Goal: Task Accomplishment & Management: Manage account settings

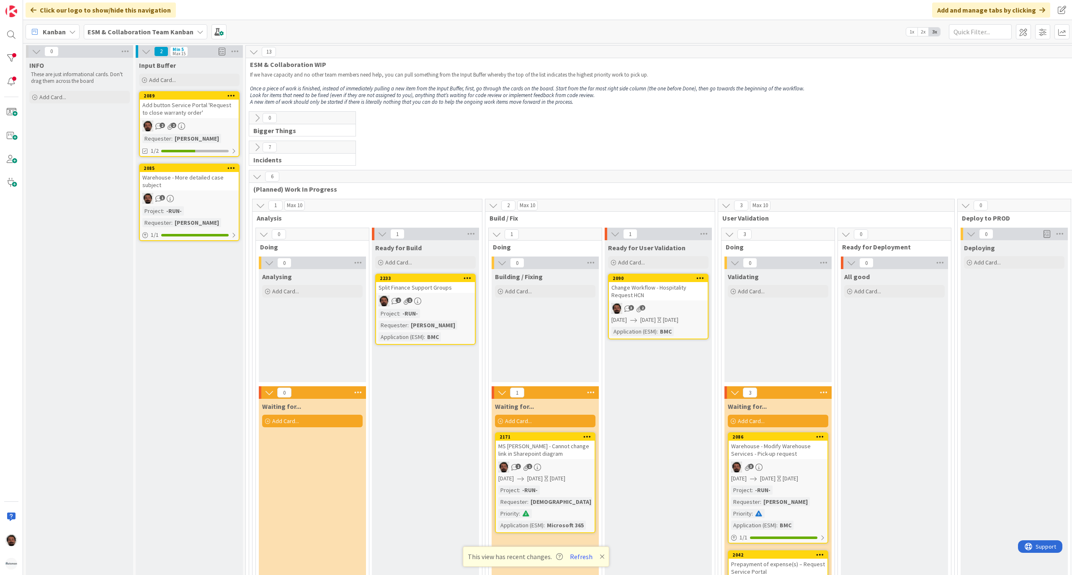
scroll to position [205, 174]
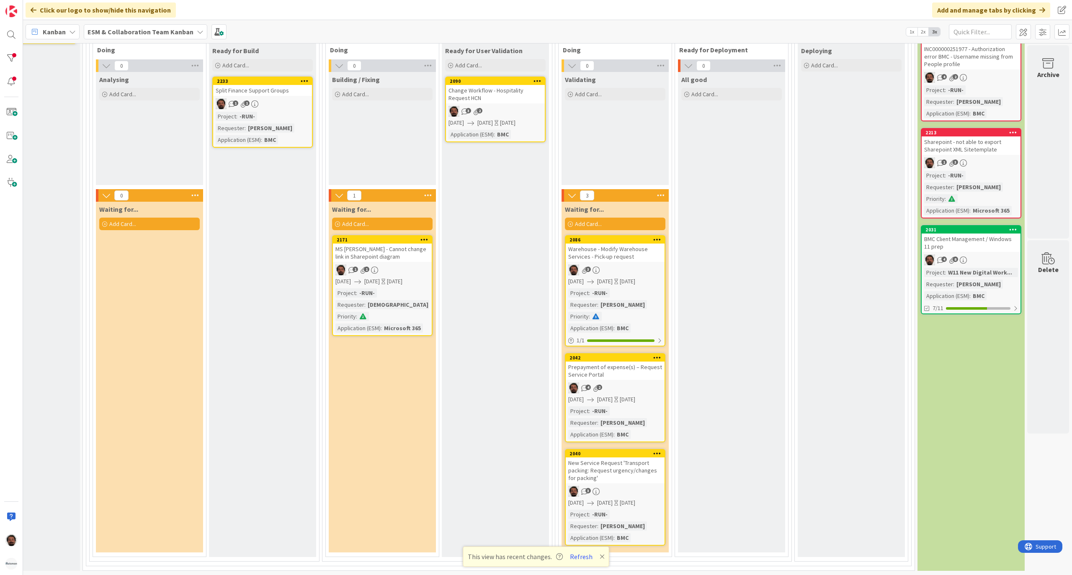
click at [514, 238] on div "Ready for User Validation Add Card... 2090 Change Workflow - Hospitality Reques…" at bounding box center [495, 300] width 107 height 514
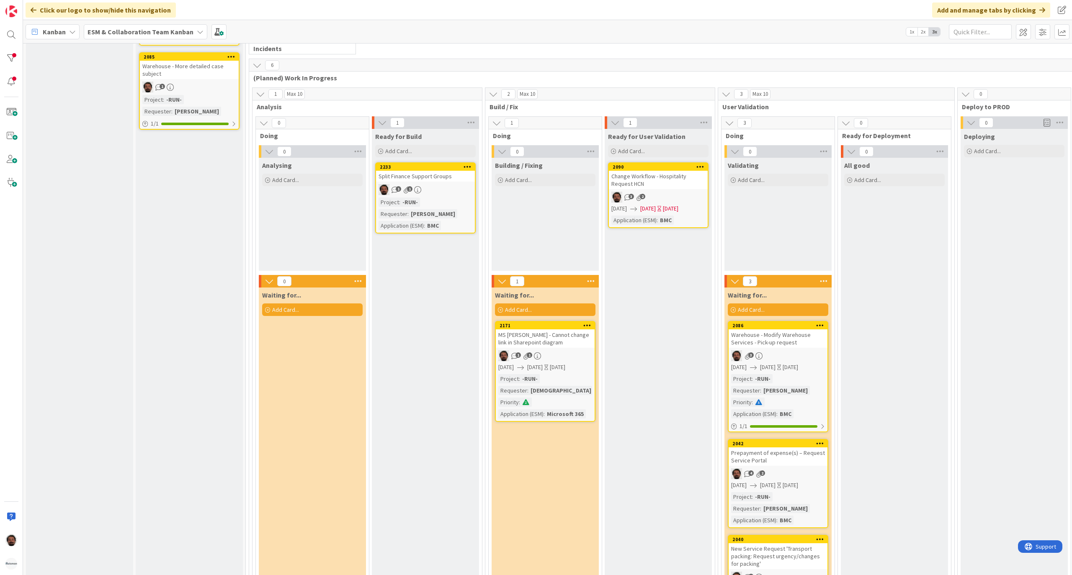
click at [685, 215] on div "2090 Change Workflow - Hospitality Request HCN 3 2 [DATE] [DATE] [DATE] Applica…" at bounding box center [658, 195] width 100 height 66
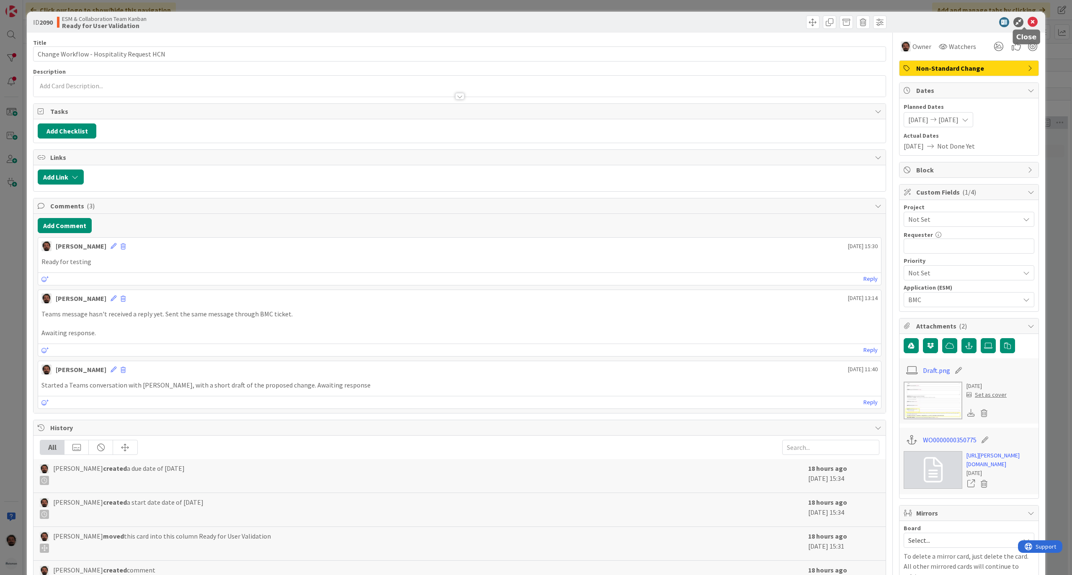
click at [1027, 23] on icon at bounding box center [1032, 22] width 10 height 10
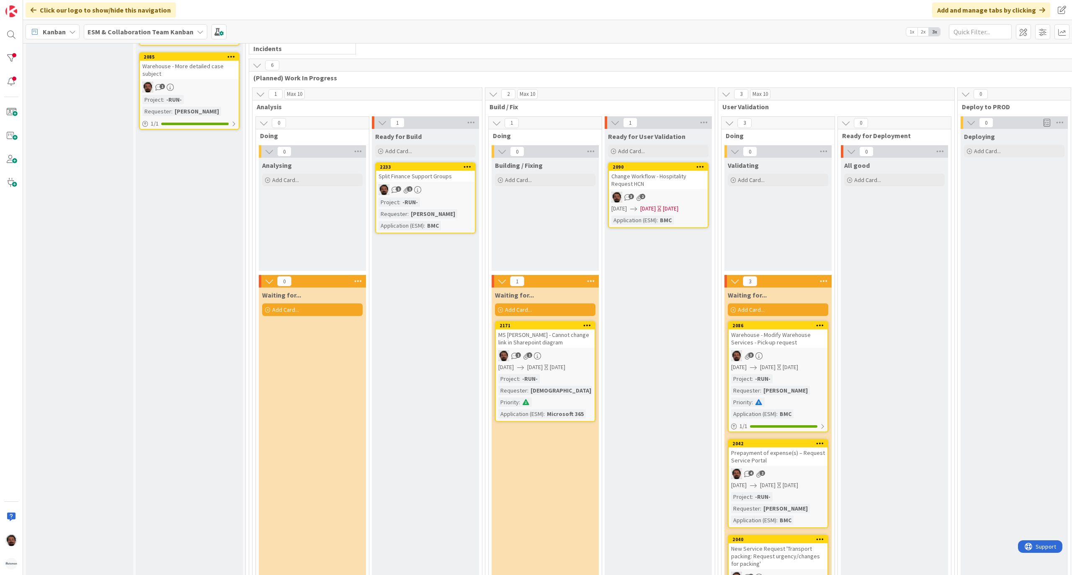
click at [663, 183] on div "Change Workflow - Hospitality Request HCN" at bounding box center [658, 180] width 99 height 18
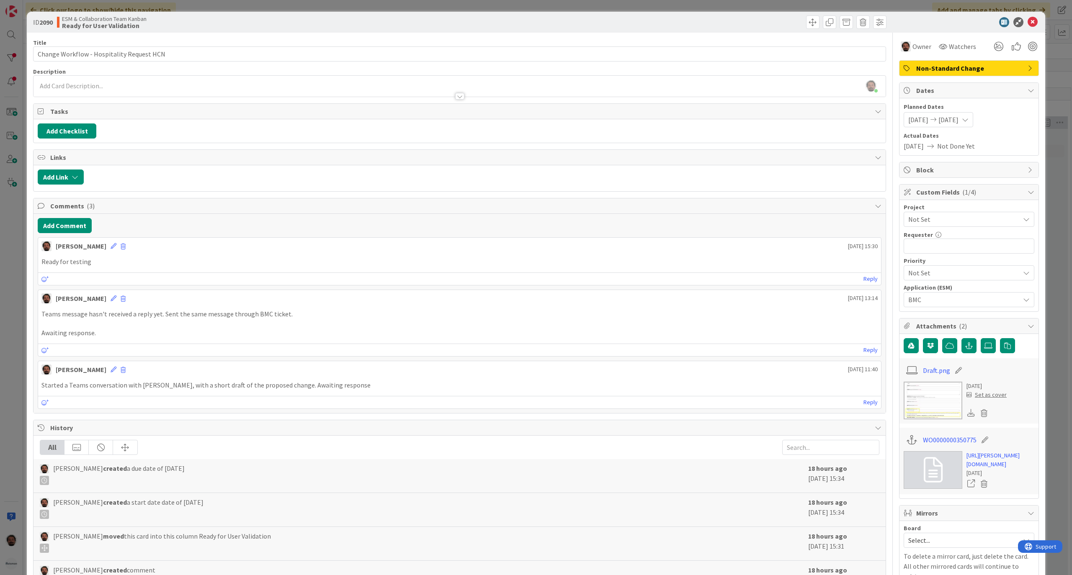
scroll to position [131, 0]
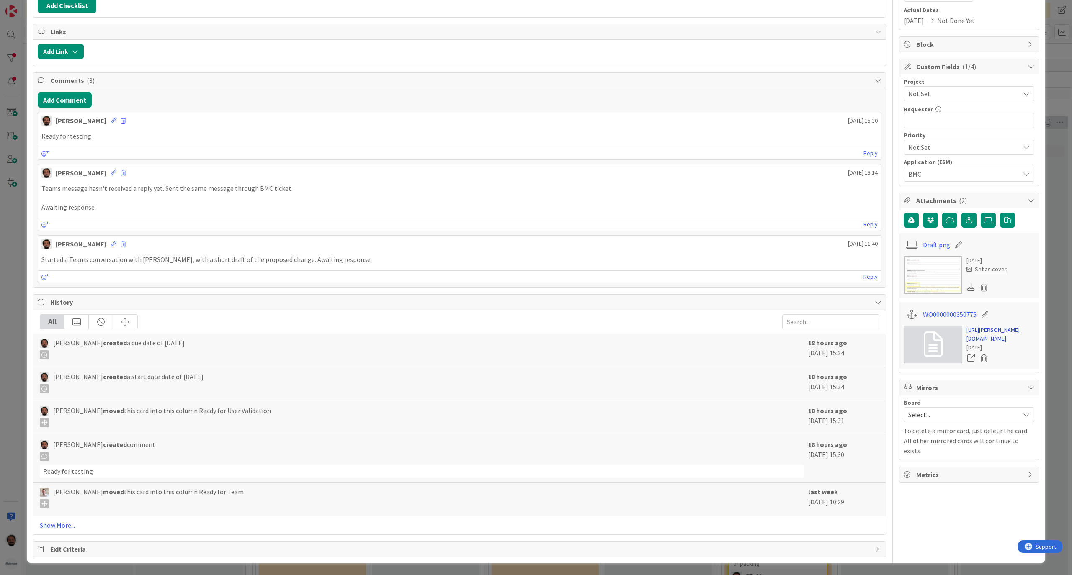
click at [977, 340] on link "[URL][PERSON_NAME][DOMAIN_NAME]" at bounding box center [1000, 335] width 68 height 18
click at [1049, 121] on div "ID 2090 ESM & Collaboration Team Kanban Ready for User Validation Title 42 / 12…" at bounding box center [536, 287] width 1072 height 575
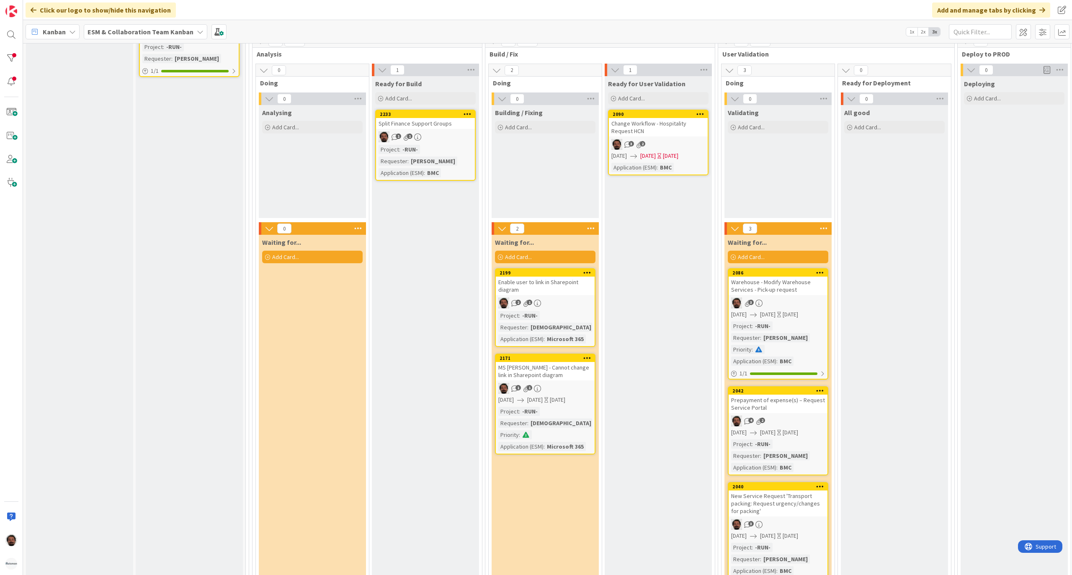
scroll to position [205, 0]
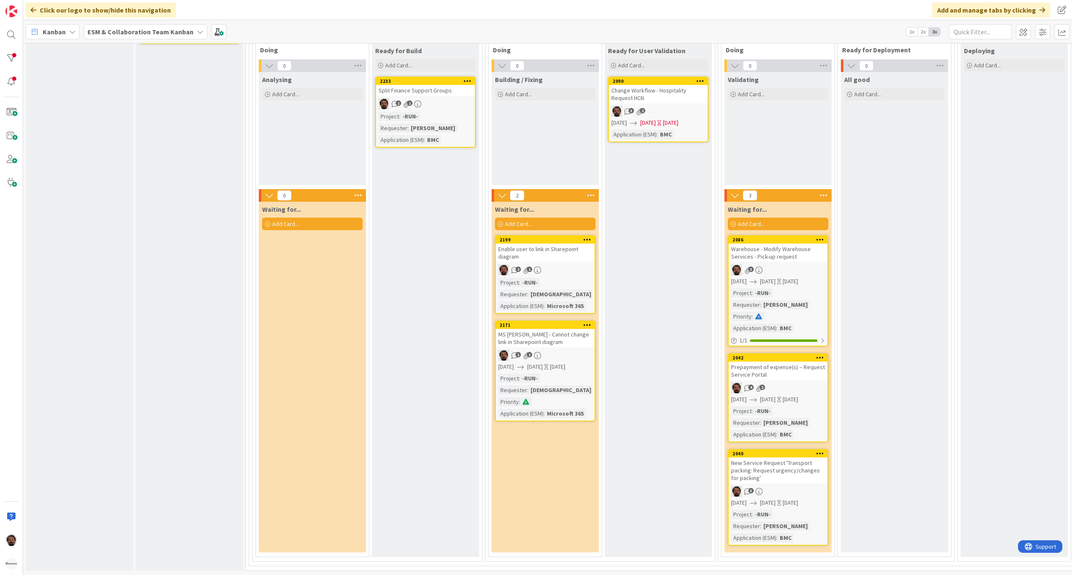
click at [578, 246] on div "Enable user to link in Sharepoint diagram" at bounding box center [545, 253] width 99 height 18
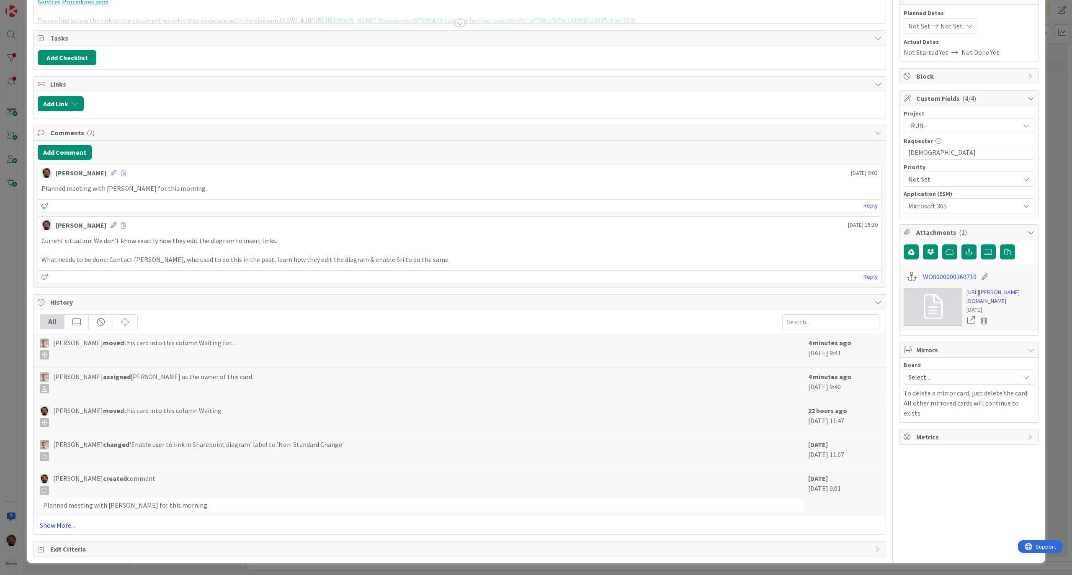
click at [59, 527] on link "Show More..." at bounding box center [459, 525] width 839 height 10
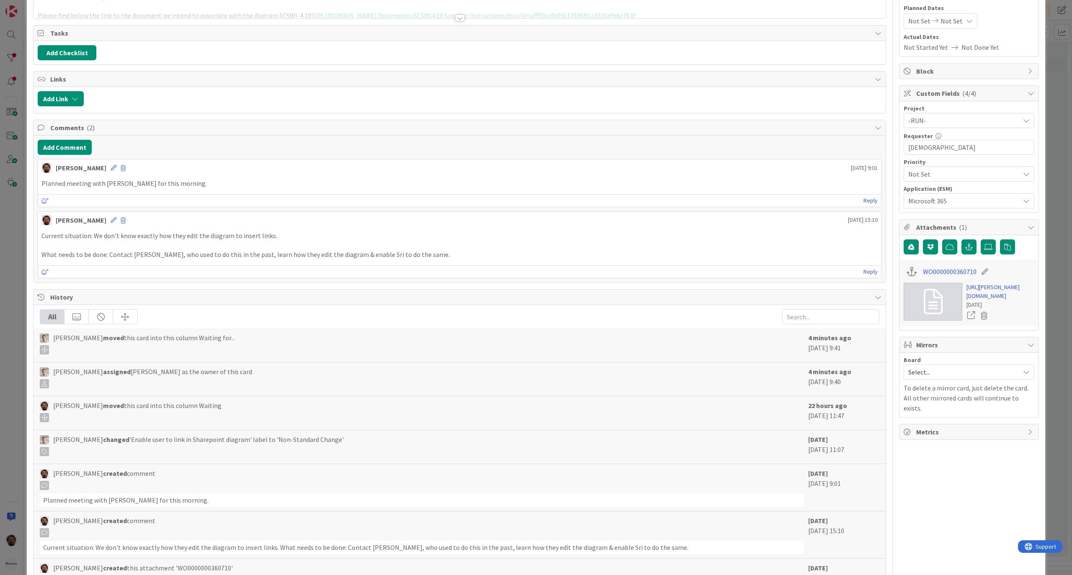
scroll to position [287, 0]
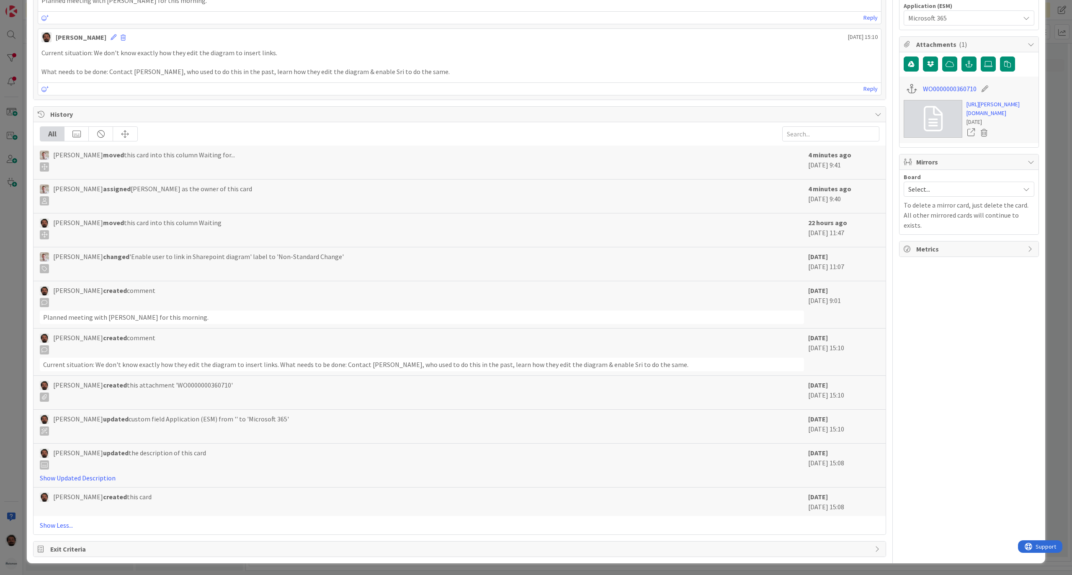
drag, startPoint x: 101, startPoint y: 496, endPoint x: 204, endPoint y: 506, distance: 103.4
click at [201, 506] on div "[PERSON_NAME] created this card" at bounding box center [422, 502] width 764 height 20
click at [204, 506] on div "[PERSON_NAME] created this card" at bounding box center [422, 502] width 764 height 20
drag, startPoint x: 868, startPoint y: 511, endPoint x: 785, endPoint y: 493, distance: 84.4
click at [785, 493] on div "[PERSON_NAME] created this card [DATE] [DATE] 15:08" at bounding box center [459, 502] width 852 height 28
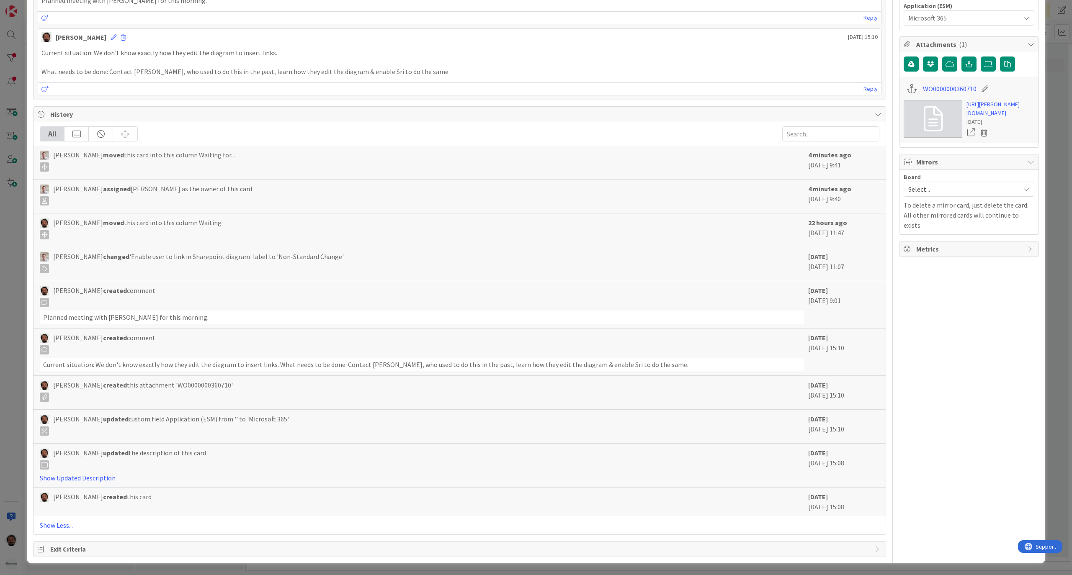
click at [739, 489] on div "[PERSON_NAME] created this card [DATE] [DATE] 15:08" at bounding box center [459, 502] width 852 height 28
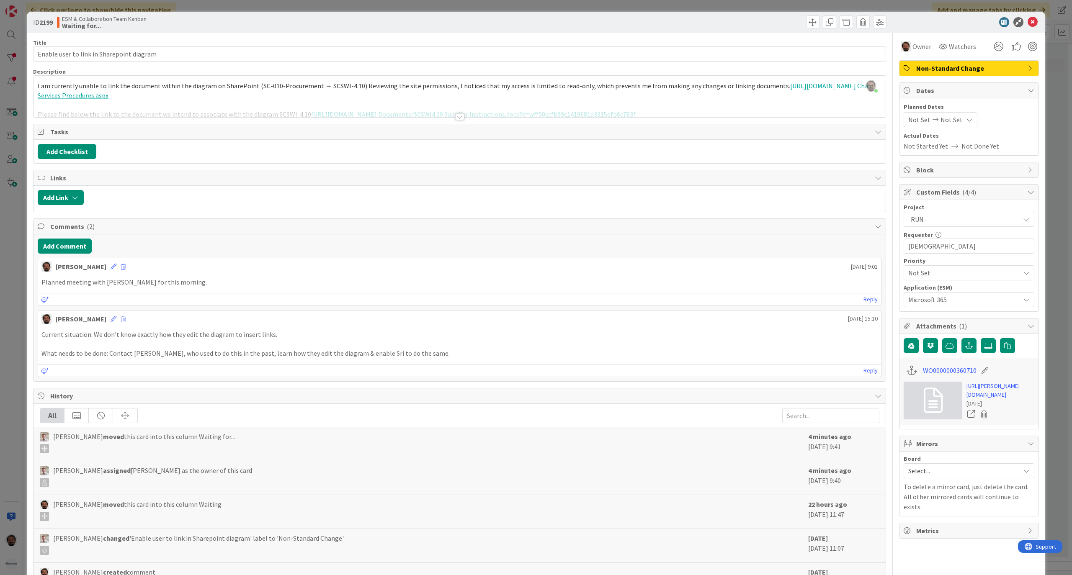
click at [1018, 27] on div "ID 2199 ESM & Collaboration Team Kanban Waiting for..." at bounding box center [536, 22] width 1018 height 21
click at [1027, 23] on icon at bounding box center [1032, 22] width 10 height 10
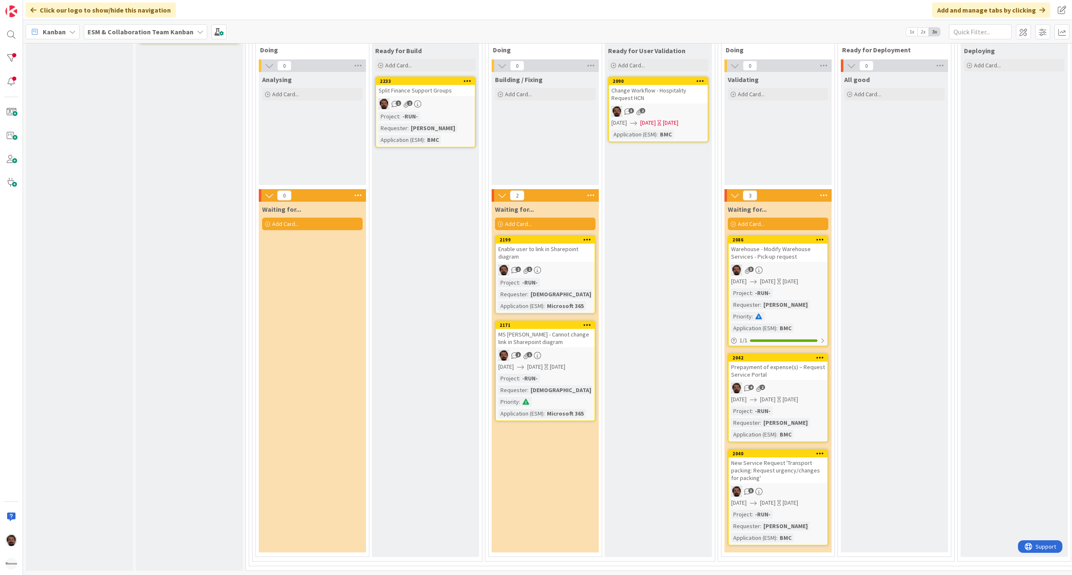
click at [553, 329] on div "MS [PERSON_NAME] - Cannot change link in Sharepoint diagram" at bounding box center [545, 338] width 99 height 18
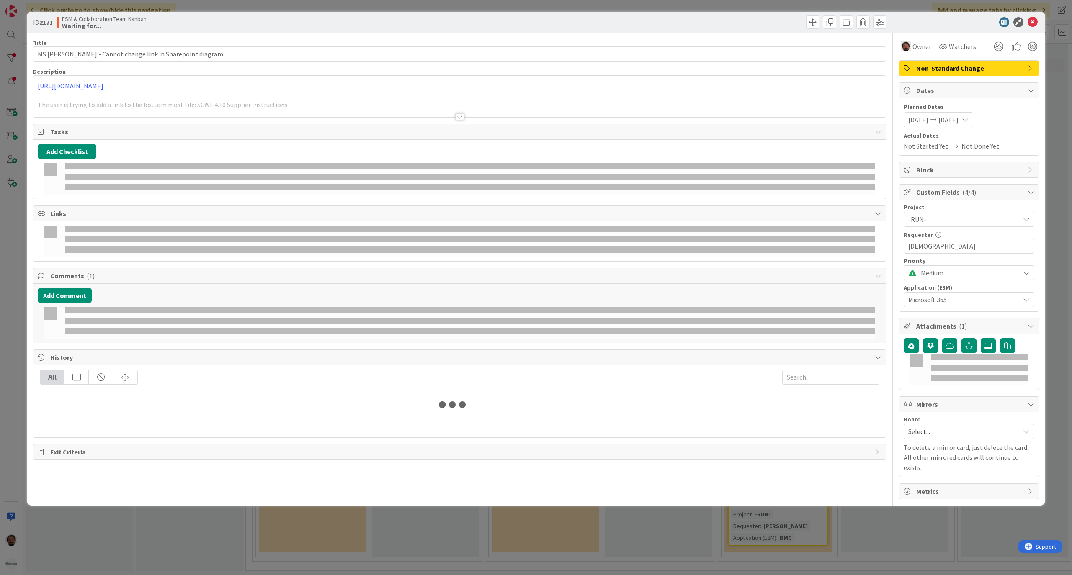
type input "MS [PERSON_NAME] - Cannot change link in Sharepoint diagram"
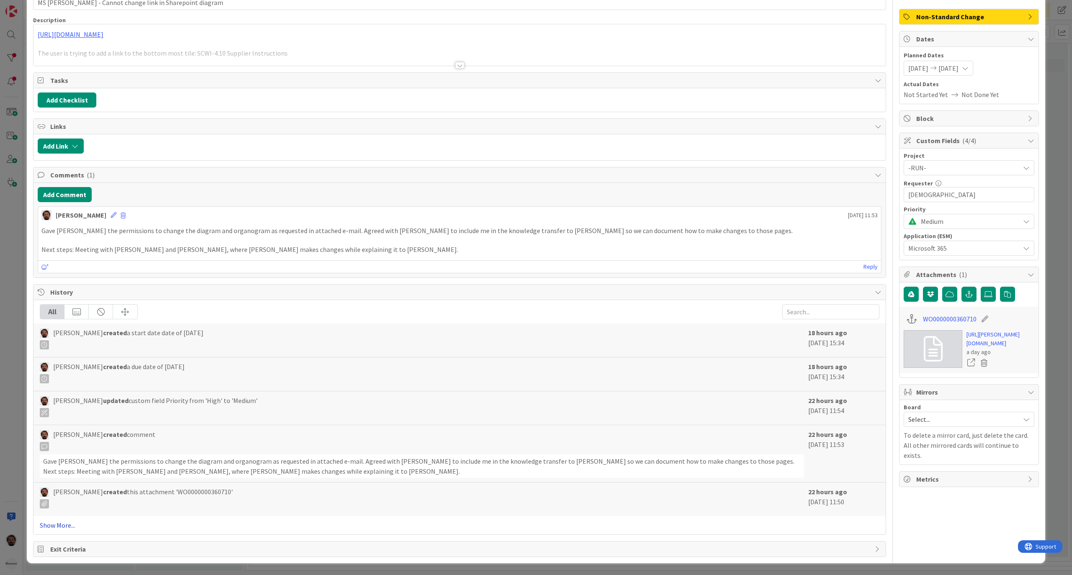
click at [54, 528] on link "Show More..." at bounding box center [459, 525] width 839 height 10
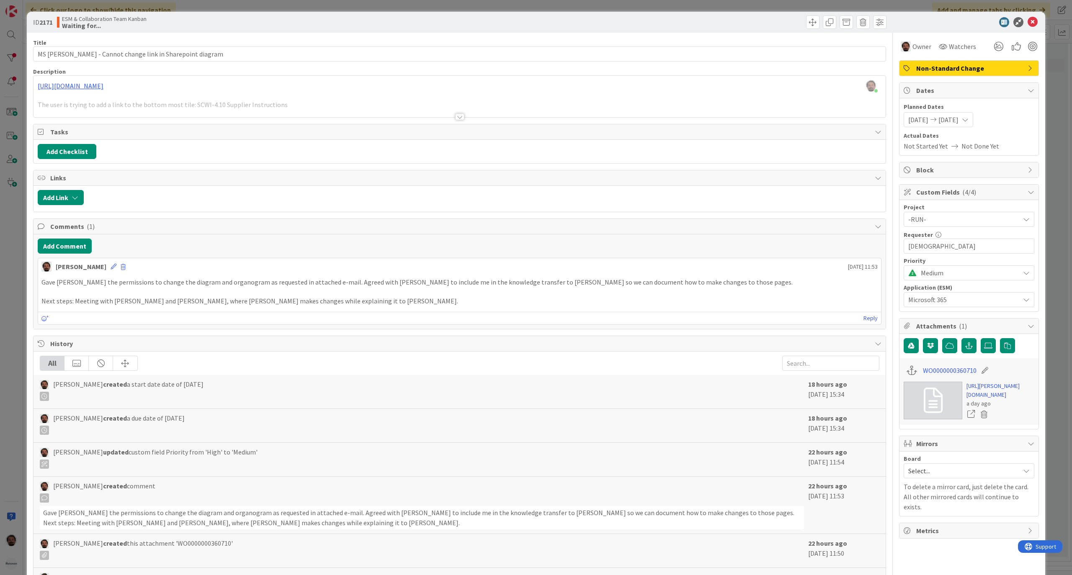
click at [1027, 22] on icon at bounding box center [1032, 22] width 10 height 10
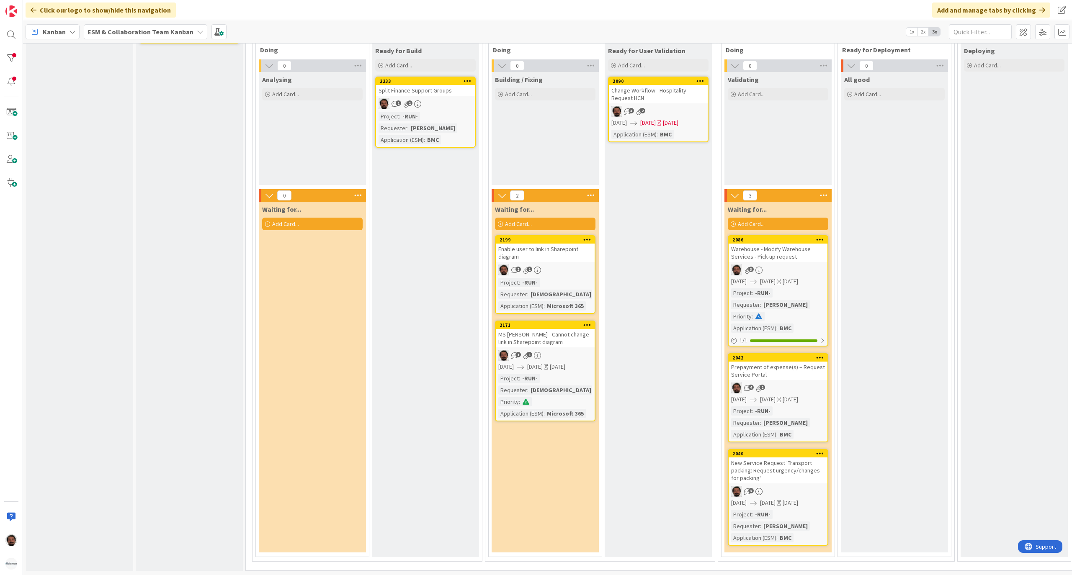
scroll to position [149, 0]
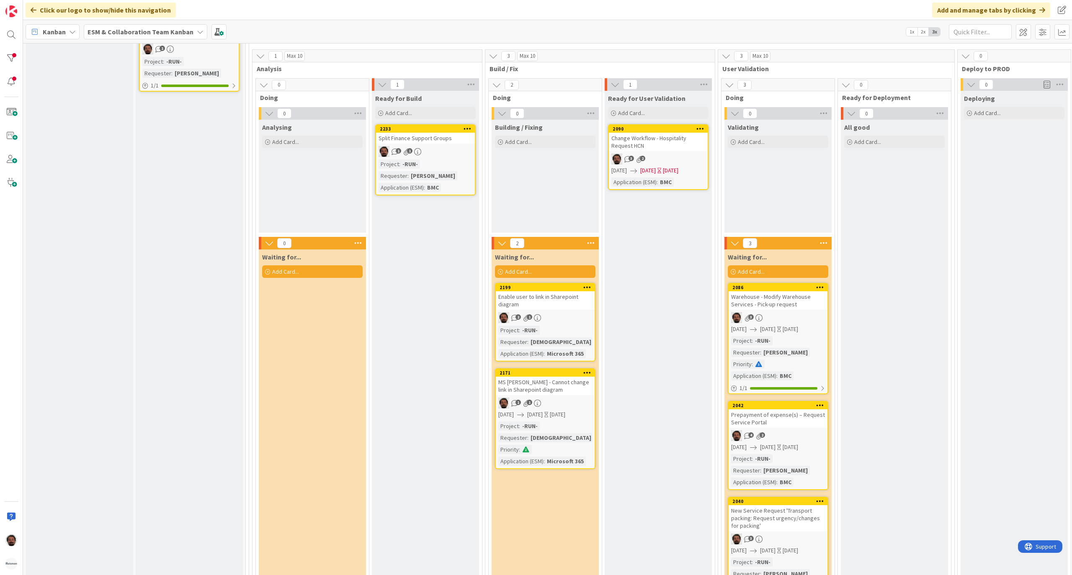
click at [580, 300] on div "Enable user to link in Sharepoint diagram" at bounding box center [545, 300] width 99 height 18
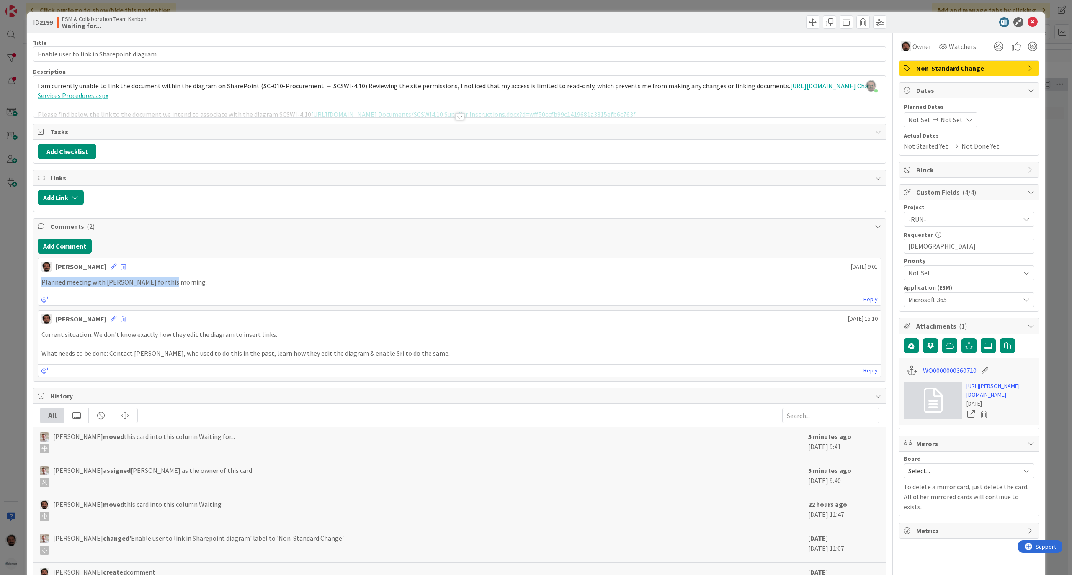
drag, startPoint x: 168, startPoint y: 287, endPoint x: 29, endPoint y: 275, distance: 139.0
click at [29, 275] on div "ID 2199 ESM & Collaboration Team Kanban Waiting for... Title 41 / 128 Enable us…" at bounding box center [536, 335] width 1018 height 646
click at [187, 284] on p "Planned meeting with [PERSON_NAME] for this morning." at bounding box center [459, 283] width 836 height 10
click at [458, 118] on div at bounding box center [459, 116] width 9 height 7
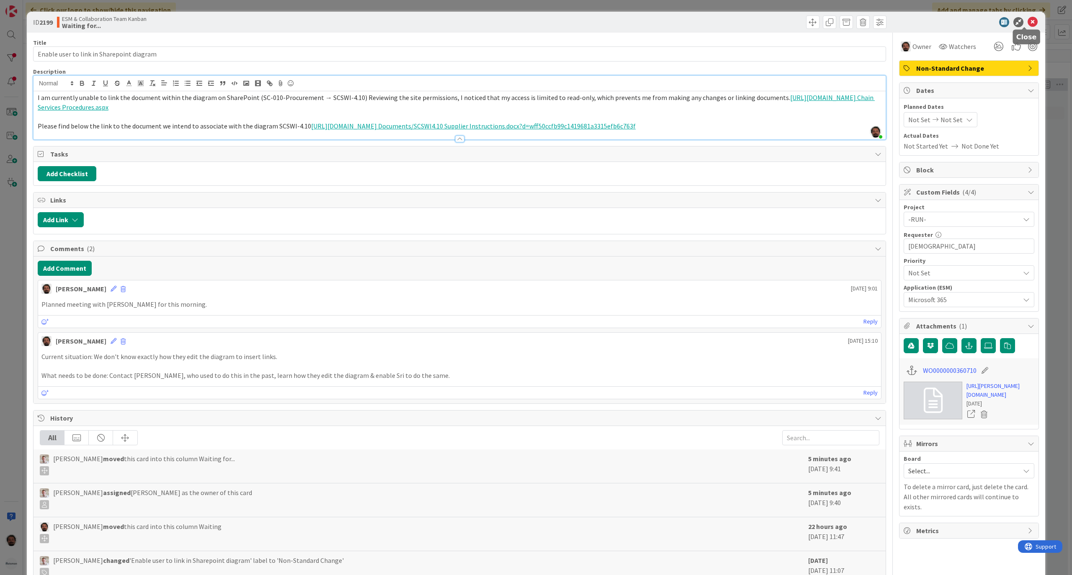
click at [1027, 22] on icon at bounding box center [1032, 22] width 10 height 10
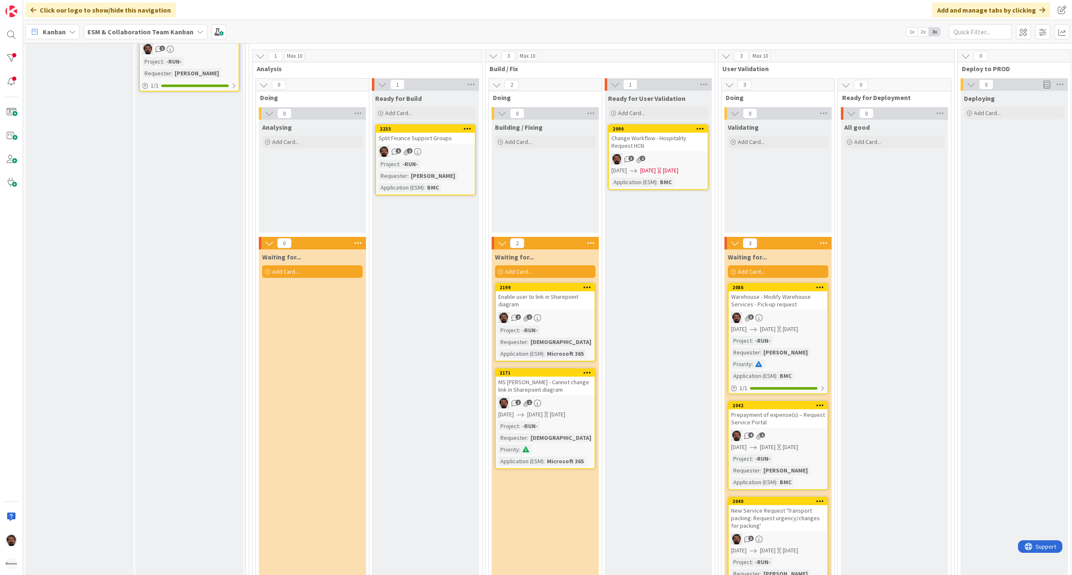
click at [560, 396] on div "2171 MS [PERSON_NAME] - Cannot change link in Sharepoint diagram 1 1 [DATE] [DA…" at bounding box center [545, 418] width 100 height 101
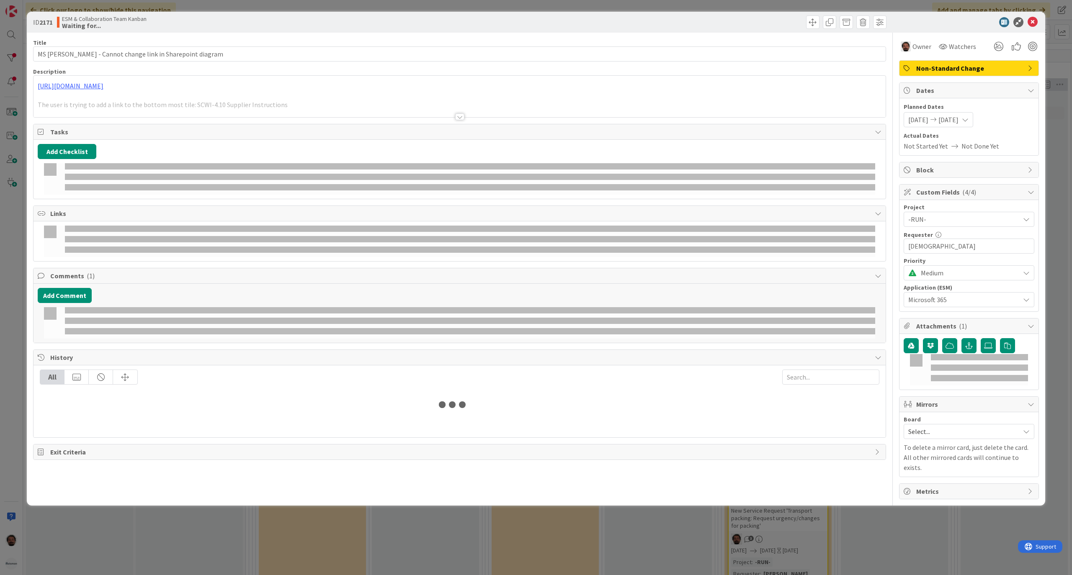
type input "MS [PERSON_NAME] - Cannot change link in Sharepoint diagram"
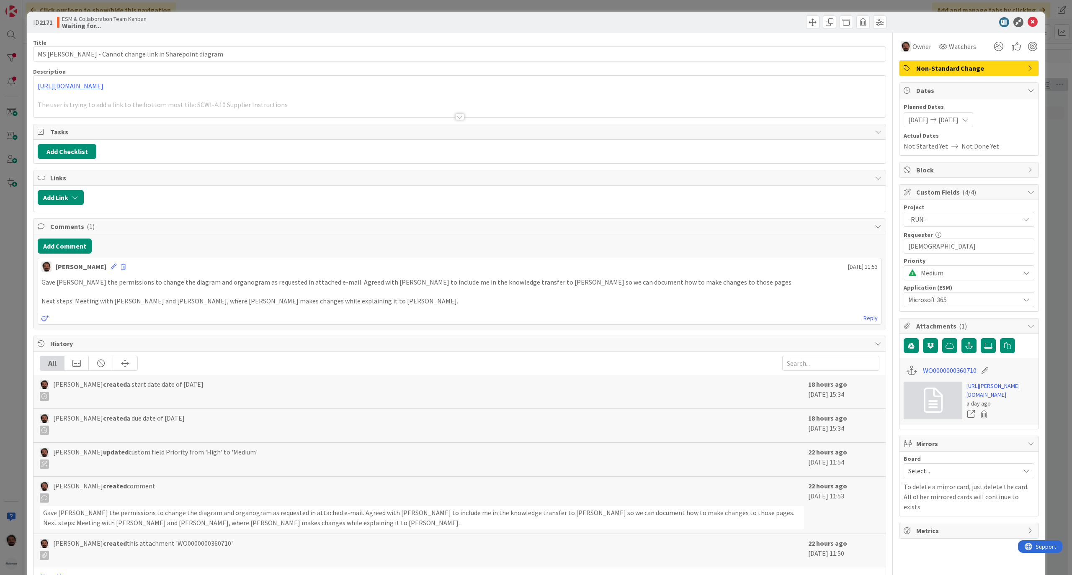
click at [455, 116] on div at bounding box center [459, 116] width 9 height 7
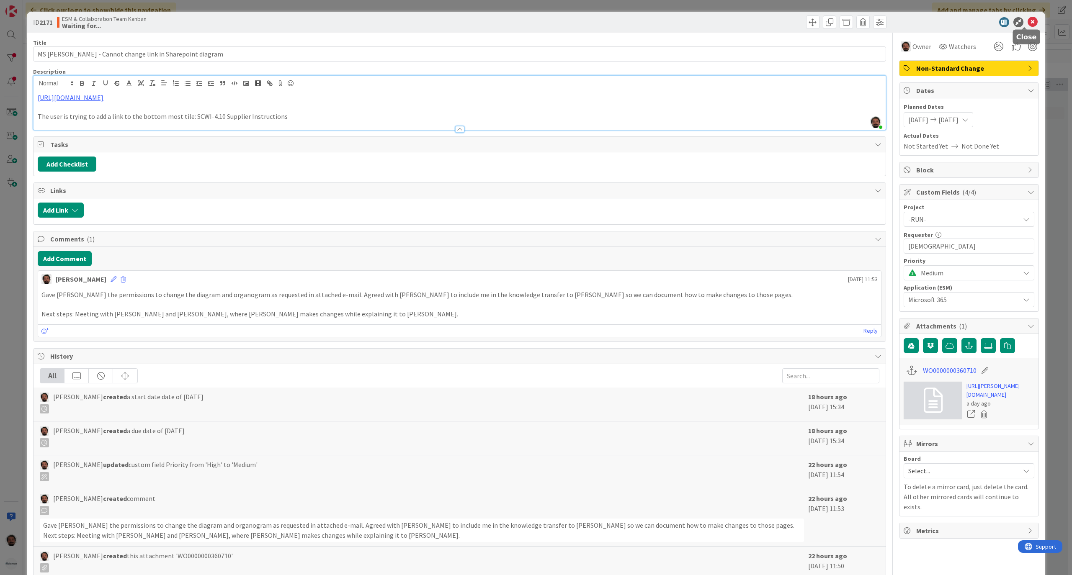
click at [1027, 22] on icon at bounding box center [1032, 22] width 10 height 10
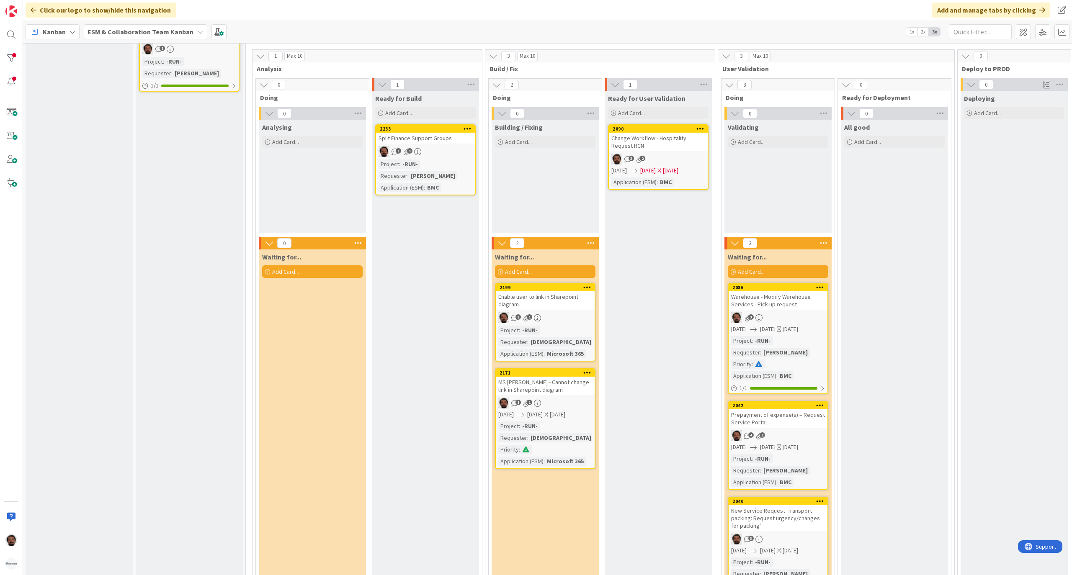
click at [578, 298] on div "Enable user to link in Sharepoint diagram" at bounding box center [545, 300] width 99 height 18
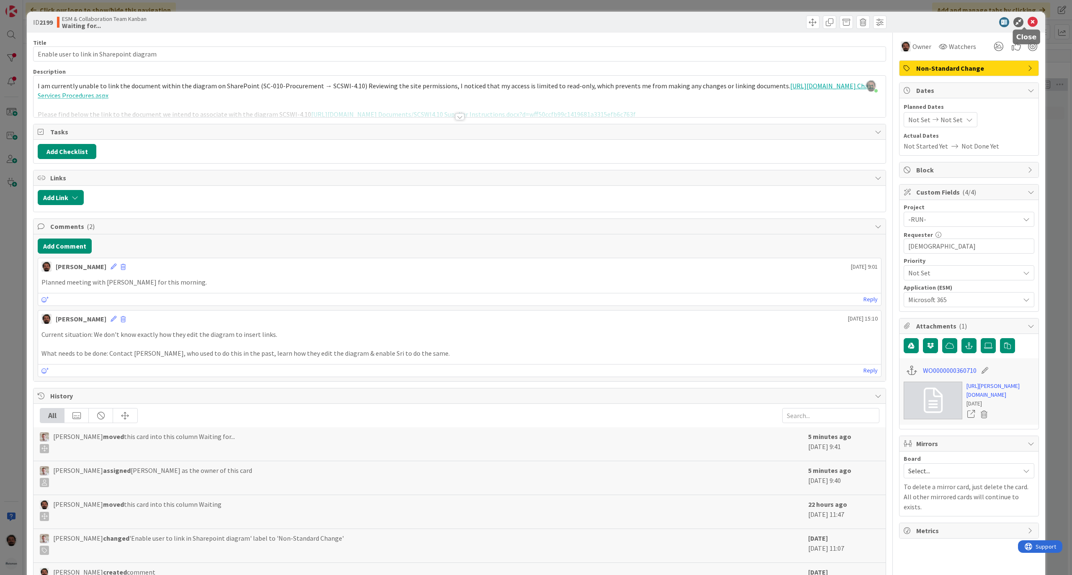
click at [1027, 20] on icon at bounding box center [1032, 22] width 10 height 10
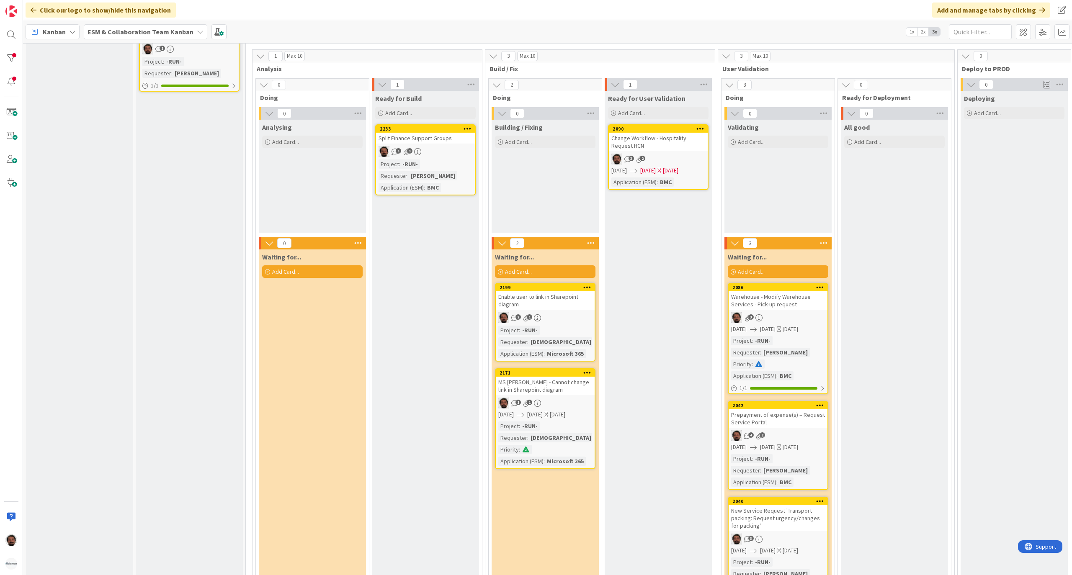
click at [586, 289] on icon at bounding box center [587, 287] width 8 height 6
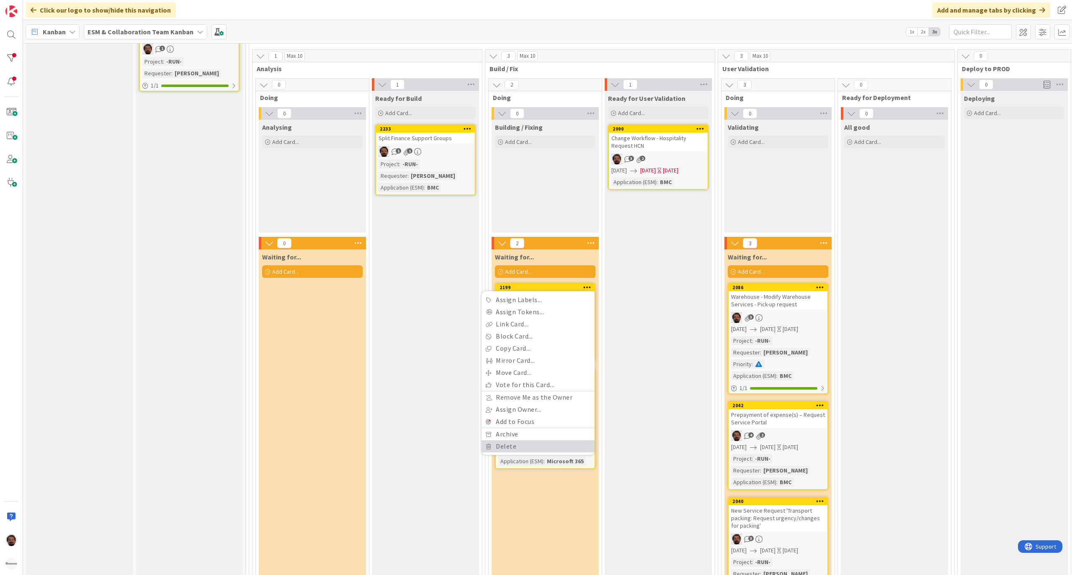
click at [537, 446] on link "Delete" at bounding box center [537, 446] width 113 height 12
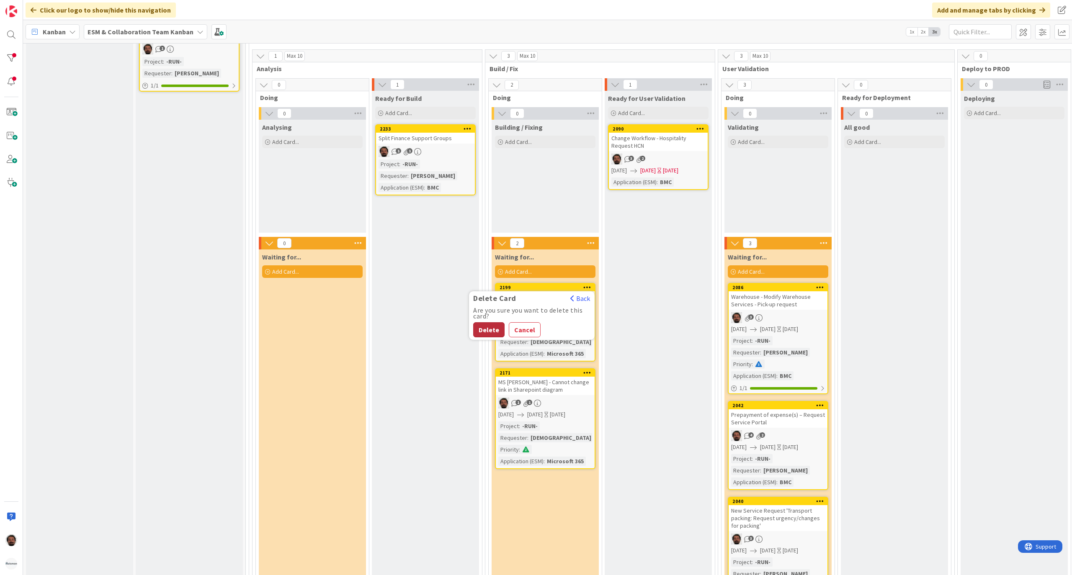
click at [496, 331] on button "Delete" at bounding box center [488, 329] width 31 height 15
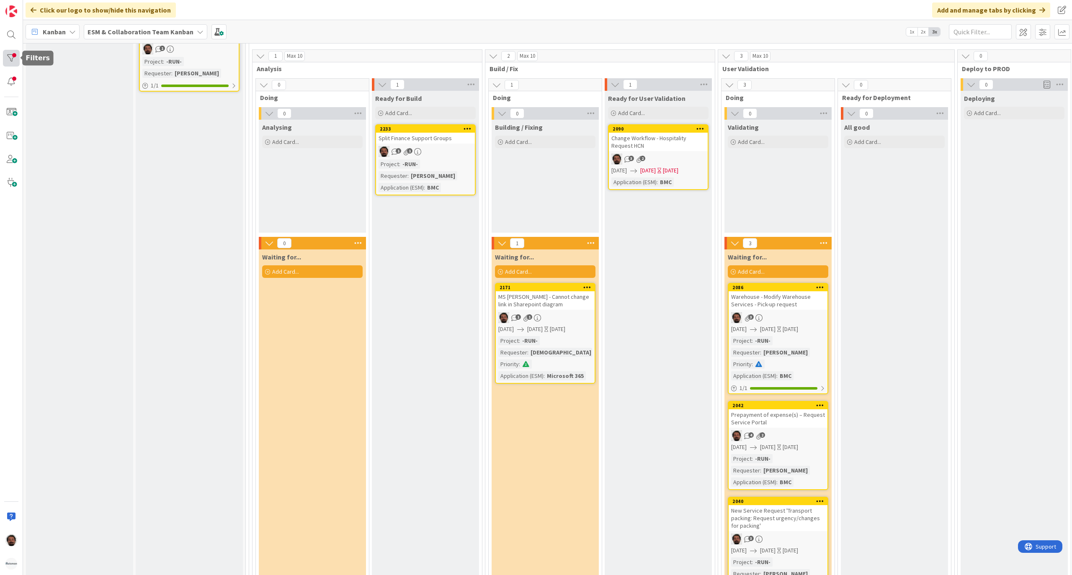
click at [9, 61] on div at bounding box center [11, 58] width 17 height 17
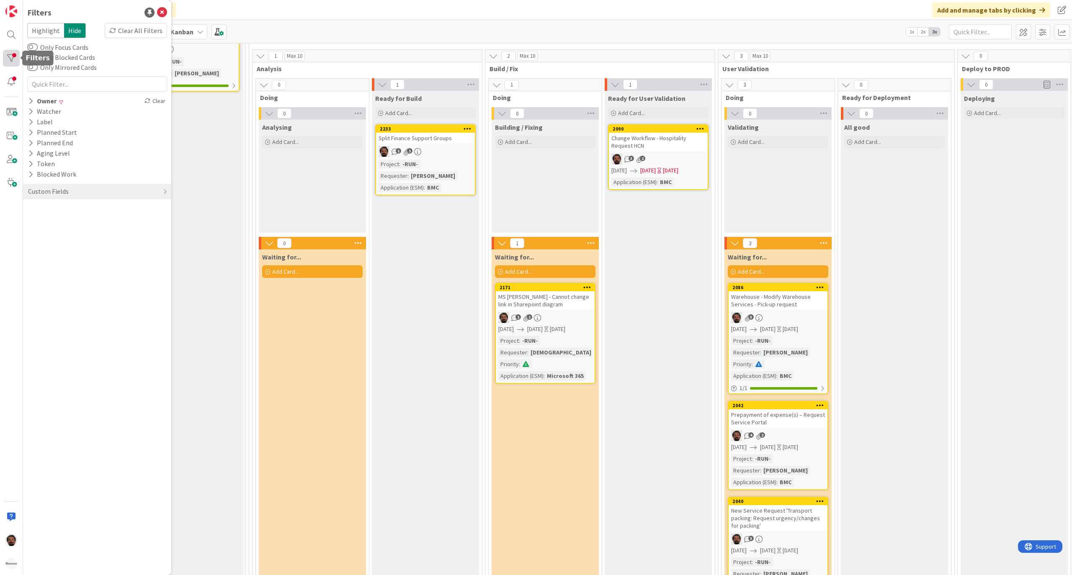
click at [9, 61] on div at bounding box center [11, 58] width 17 height 17
click at [122, 30] on div "Clear All Filters" at bounding box center [136, 30] width 62 height 15
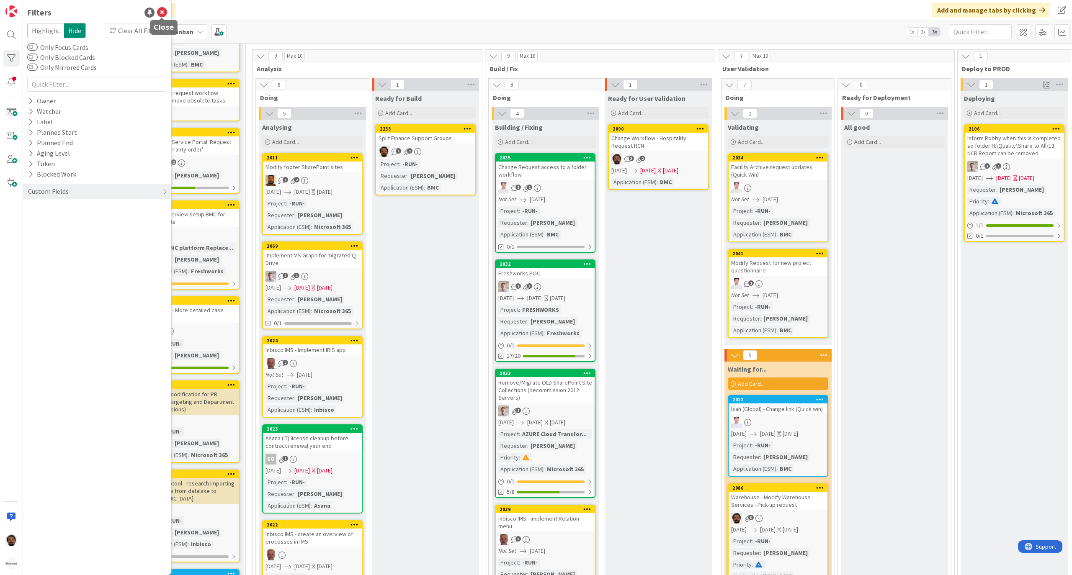
click at [161, 10] on icon at bounding box center [162, 13] width 10 height 10
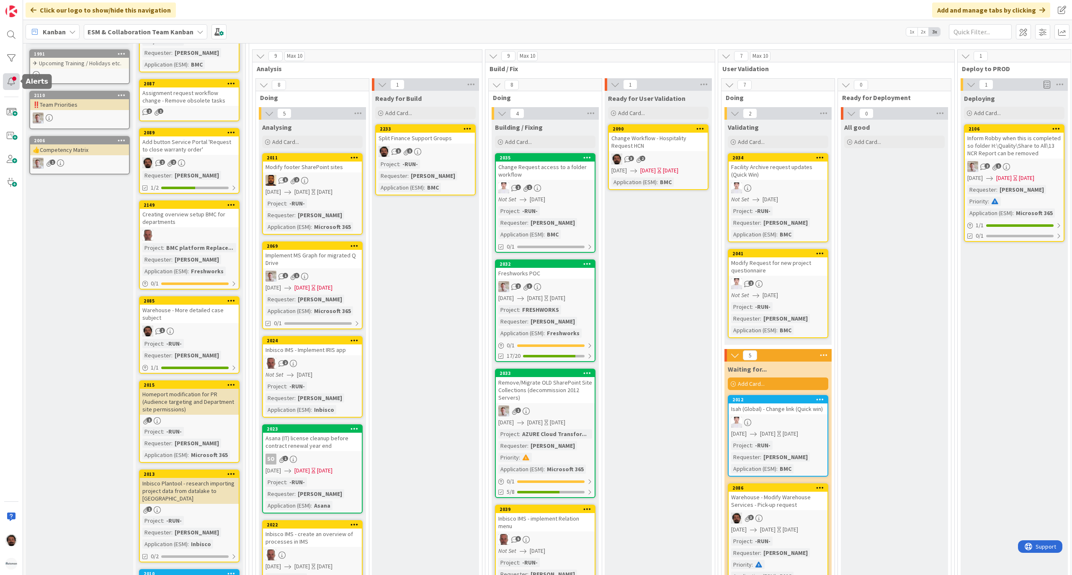
click at [16, 81] on div at bounding box center [11, 81] width 17 height 17
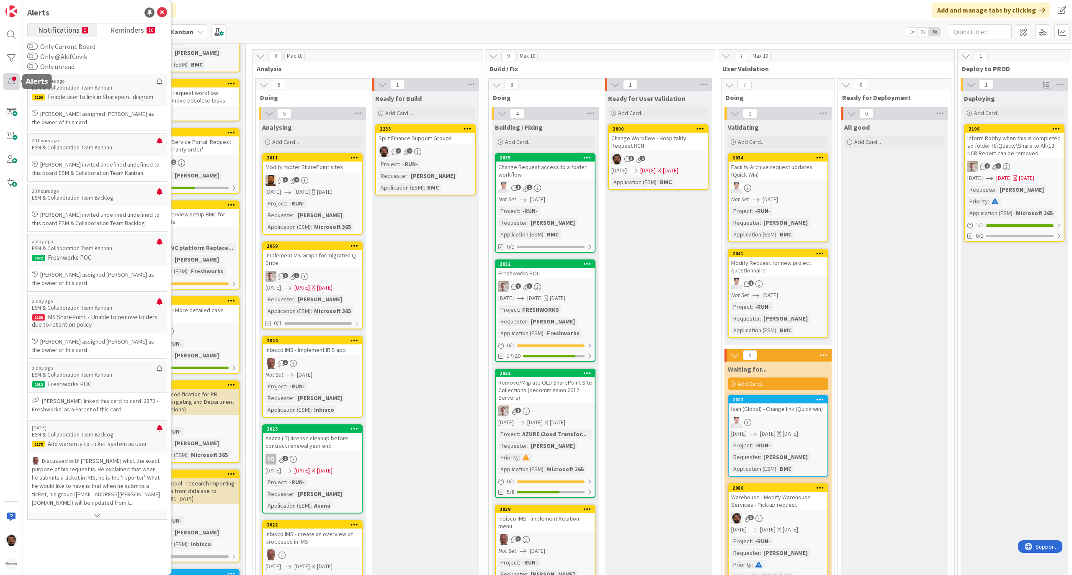
click at [16, 81] on div at bounding box center [11, 81] width 17 height 17
click at [161, 10] on icon at bounding box center [162, 13] width 10 height 10
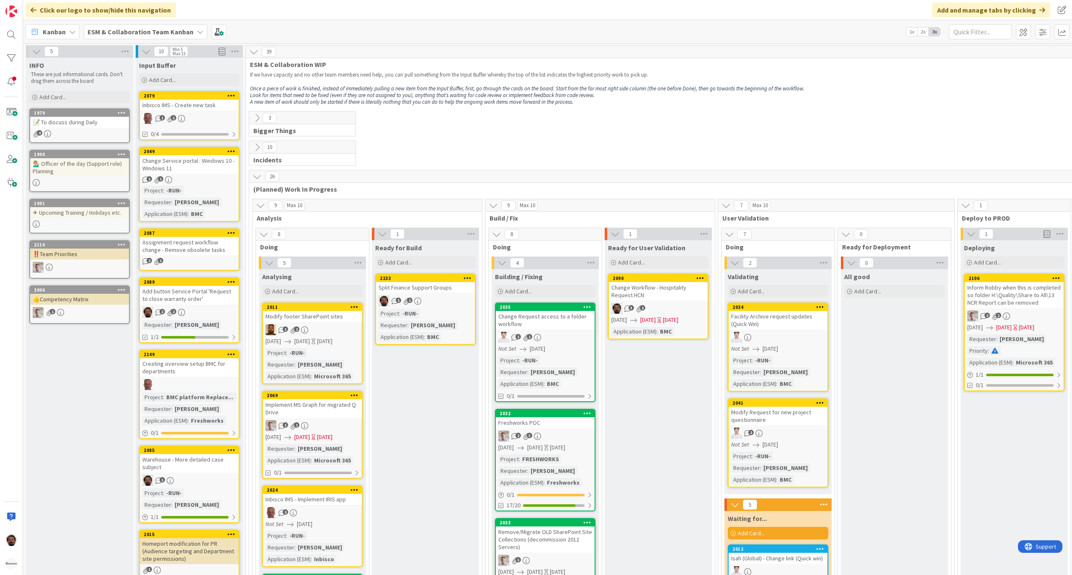
click at [68, 29] on div "Kanban" at bounding box center [53, 31] width 54 height 15
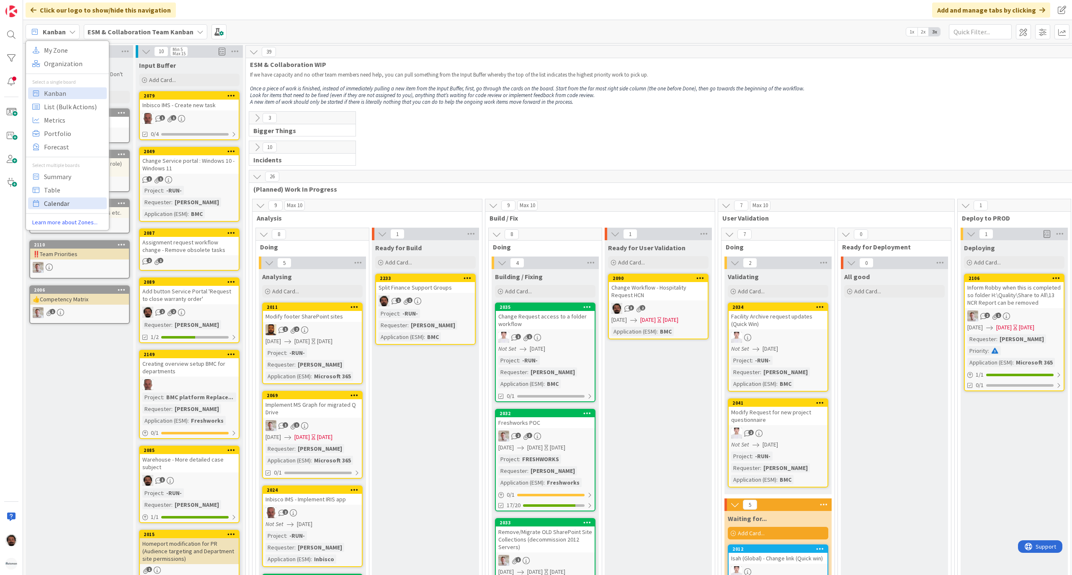
click at [66, 201] on span "Calendar" at bounding box center [74, 203] width 60 height 13
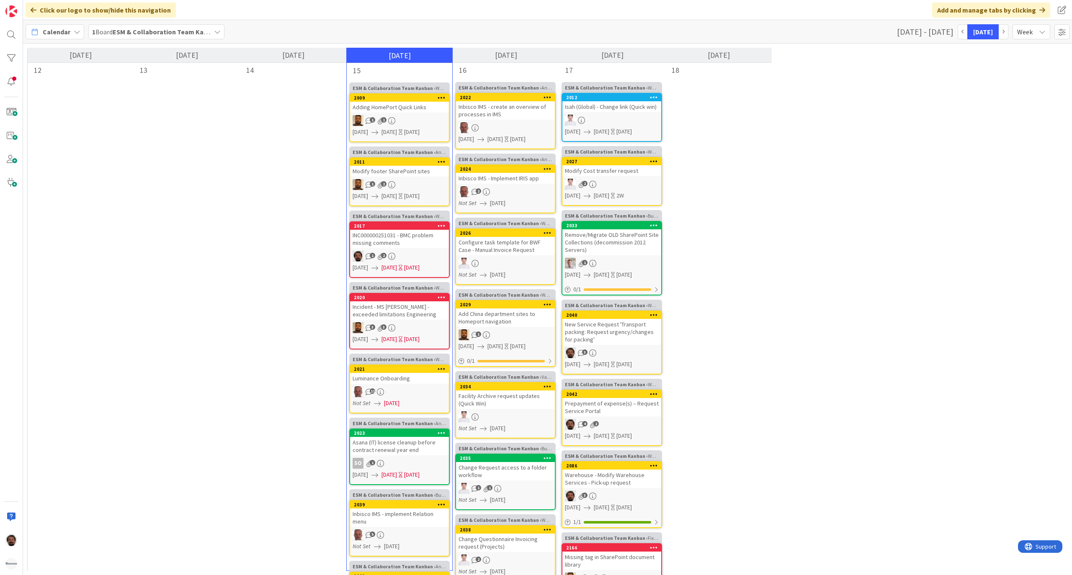
click at [1021, 32] on span "Week" at bounding box center [1026, 32] width 18 height 12
click at [996, 84] on link "Day" at bounding box center [1016, 81] width 66 height 15
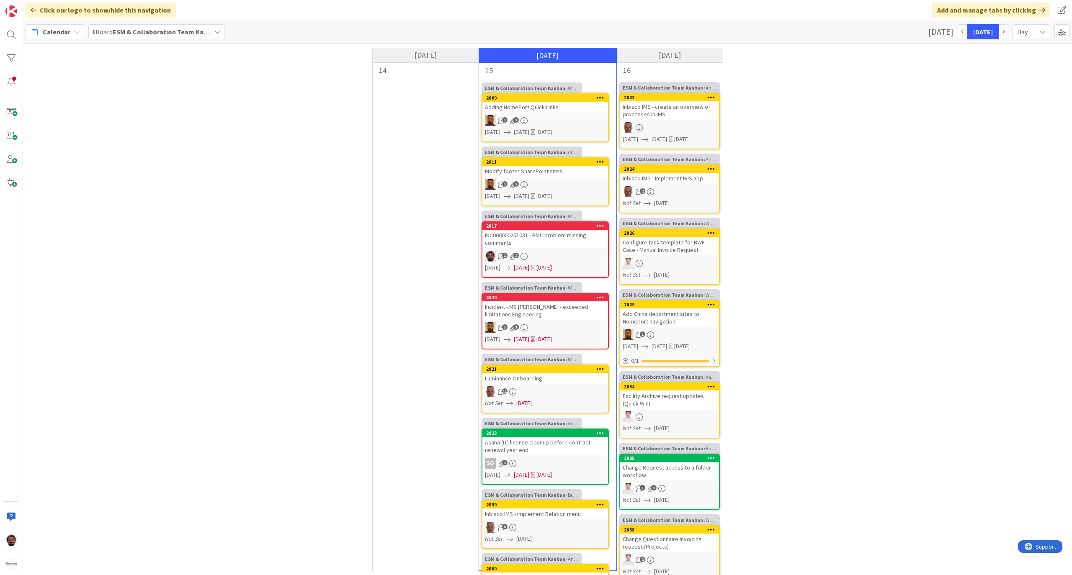
click at [1028, 31] on span "Day" at bounding box center [1026, 32] width 18 height 12
click at [995, 65] on link "Week" at bounding box center [1016, 66] width 66 height 15
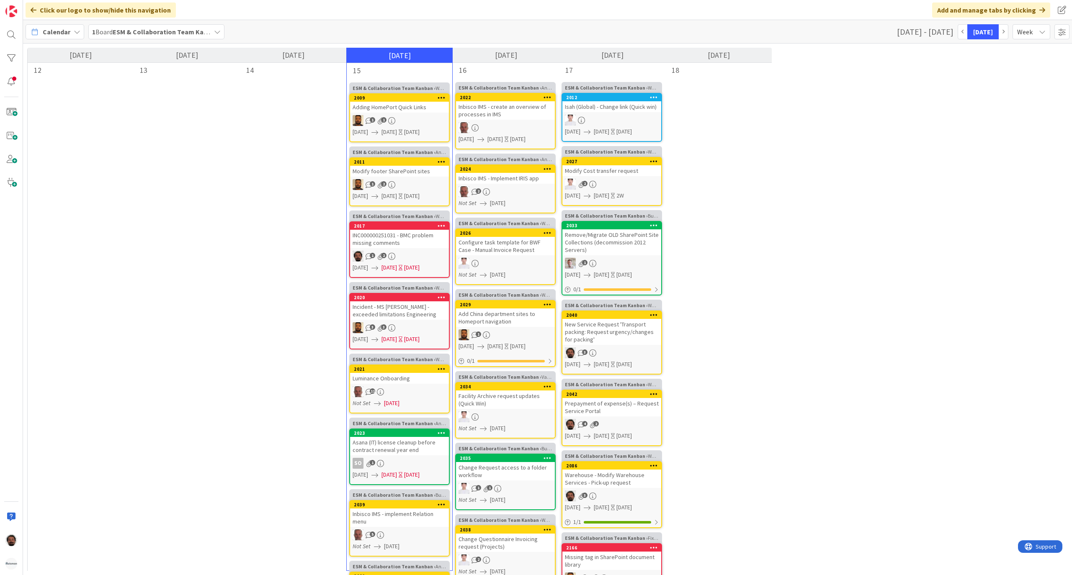
click at [1052, 32] on div "[DATE] - [DATE] [DATE] Week Month Week Day Show Weekends" at bounding box center [983, 31] width 172 height 15
click at [1055, 31] on span at bounding box center [1061, 31] width 15 height 15
click at [861, 203] on div "[DATE] 12 [DATE] 13 [DATE] 14 [DATE] 15 ESM & Collaboration Team Kanban › Waiti…" at bounding box center [547, 310] width 1049 height 532
drag, startPoint x: 347, startPoint y: 415, endPoint x: 343, endPoint y: 411, distance: 6.2
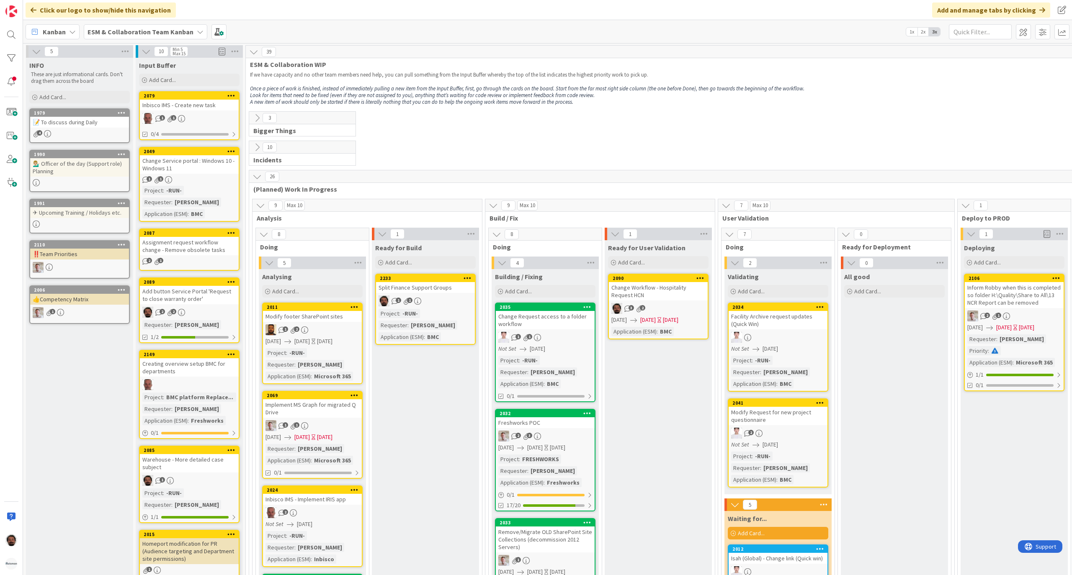
click at [77, 27] on div "Kanban" at bounding box center [53, 31] width 54 height 15
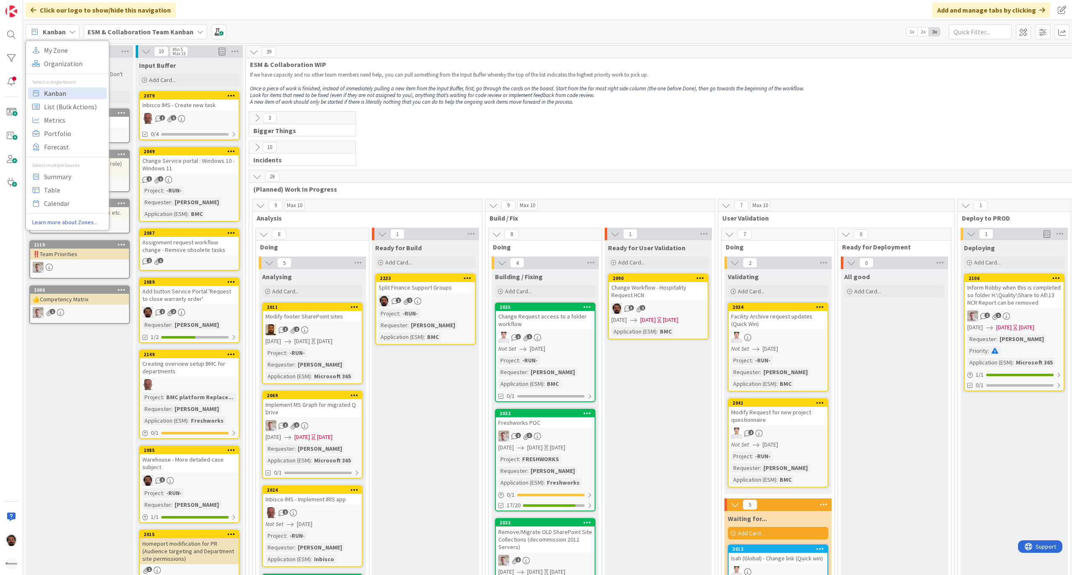
click at [81, 89] on span "Kanban" at bounding box center [74, 93] width 60 height 13
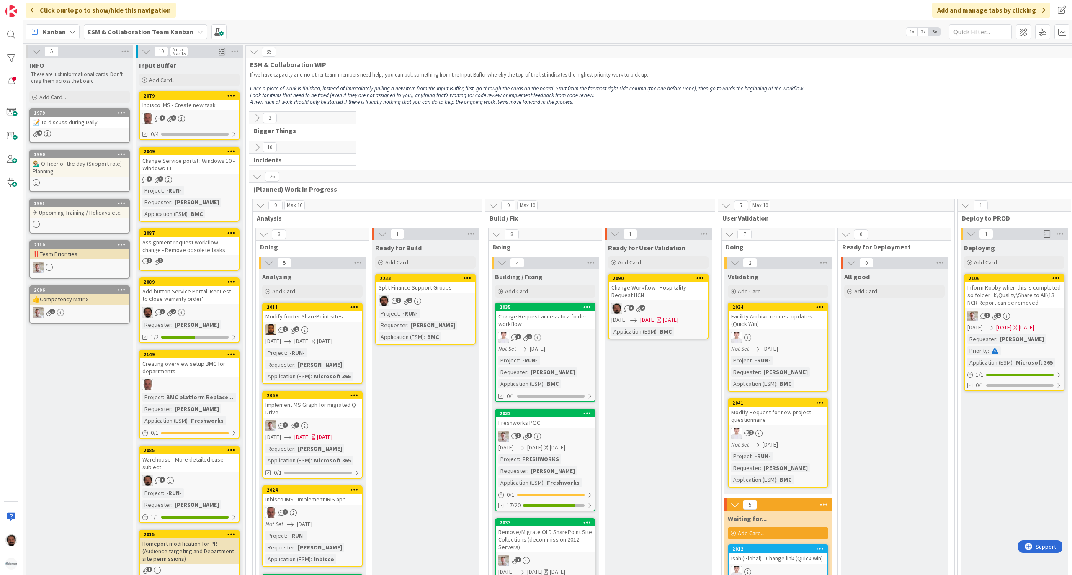
click at [453, 139] on div "3 Bigger Things" at bounding box center [661, 125] width 828 height 29
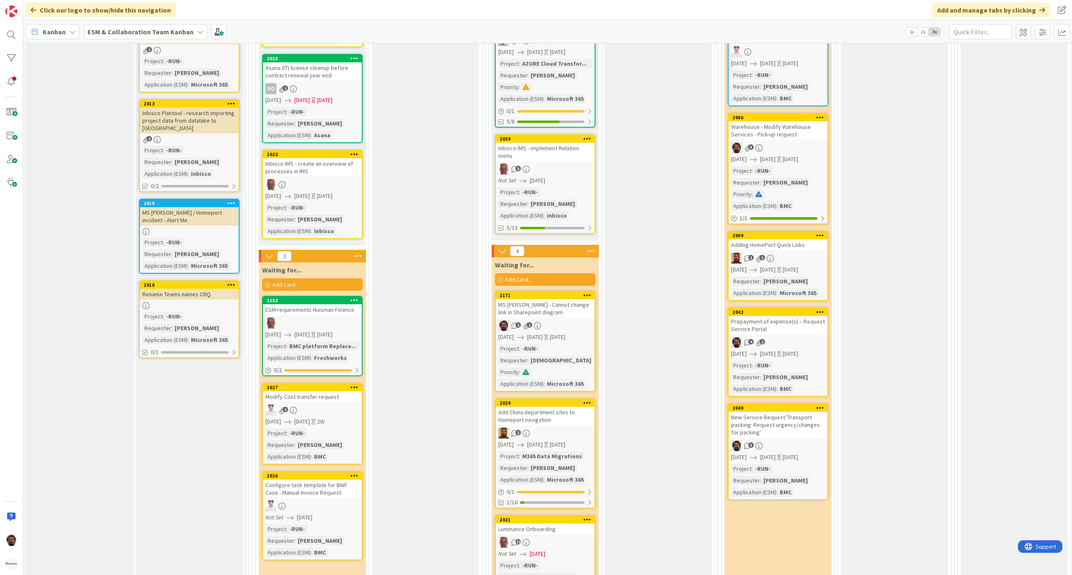
scroll to position [614, 0]
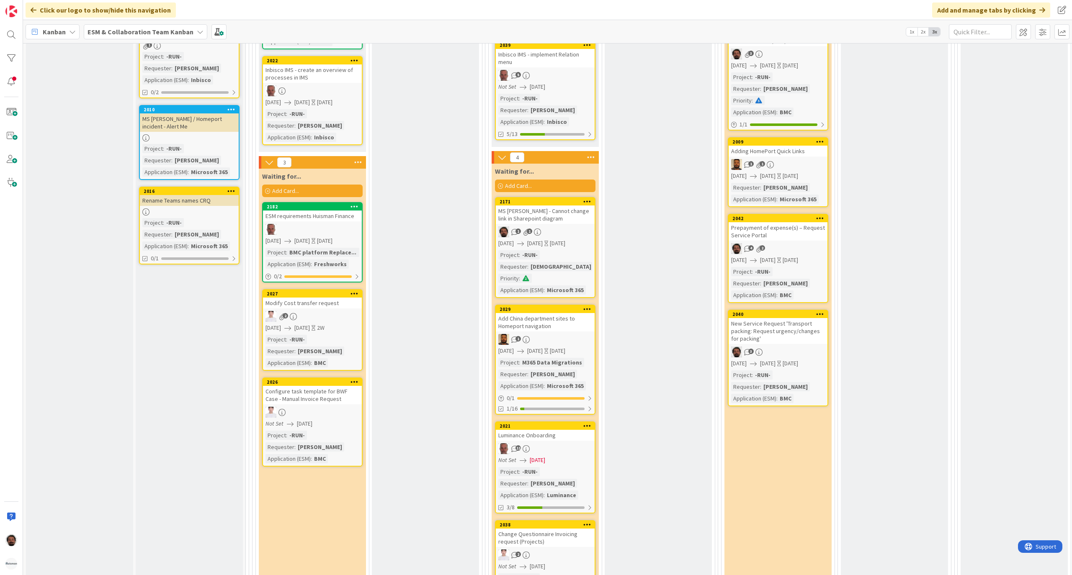
click at [795, 230] on div "Prepayment of expense(s) – Request Service Portal" at bounding box center [777, 231] width 99 height 18
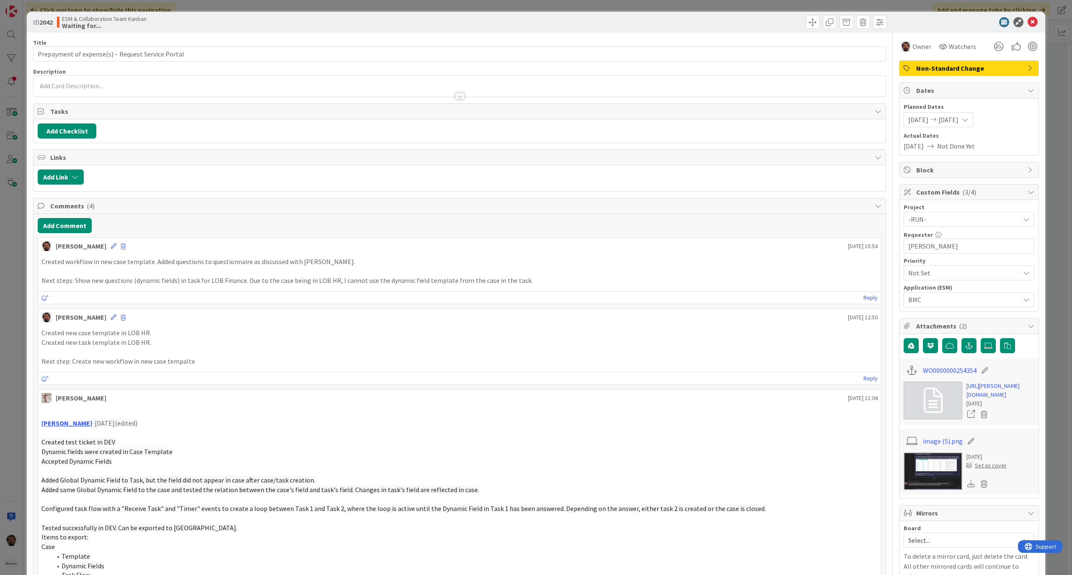
click at [958, 124] on span "[DATE]" at bounding box center [948, 120] width 20 height 10
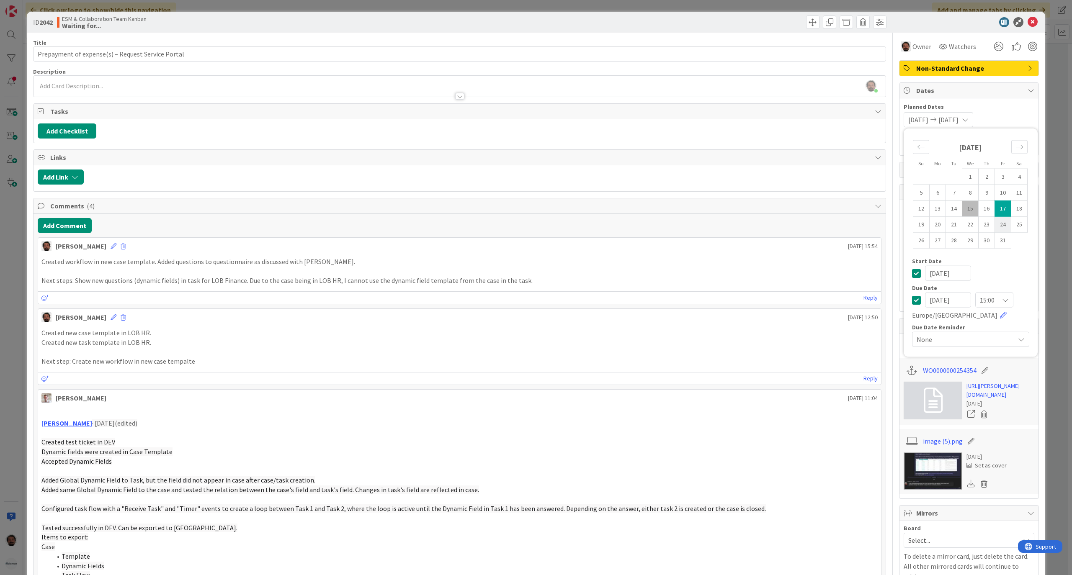
click at [995, 222] on td "24" at bounding box center [1003, 224] width 16 height 16
type input "[DATE]"
click at [995, 222] on td "24" at bounding box center [1003, 224] width 16 height 16
type input "[DATE]"
click at [69, 226] on button "Add Comment" at bounding box center [65, 225] width 54 height 15
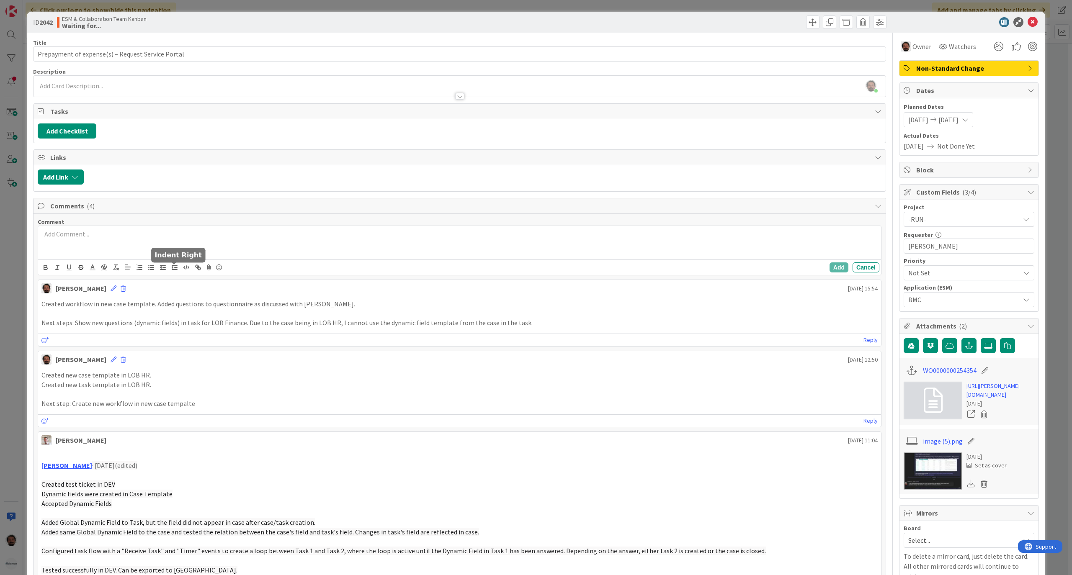
click at [182, 247] on div at bounding box center [459, 242] width 843 height 33
click at [468, 252] on div at bounding box center [459, 242] width 843 height 33
click at [858, 270] on button "Cancel" at bounding box center [865, 267] width 27 height 10
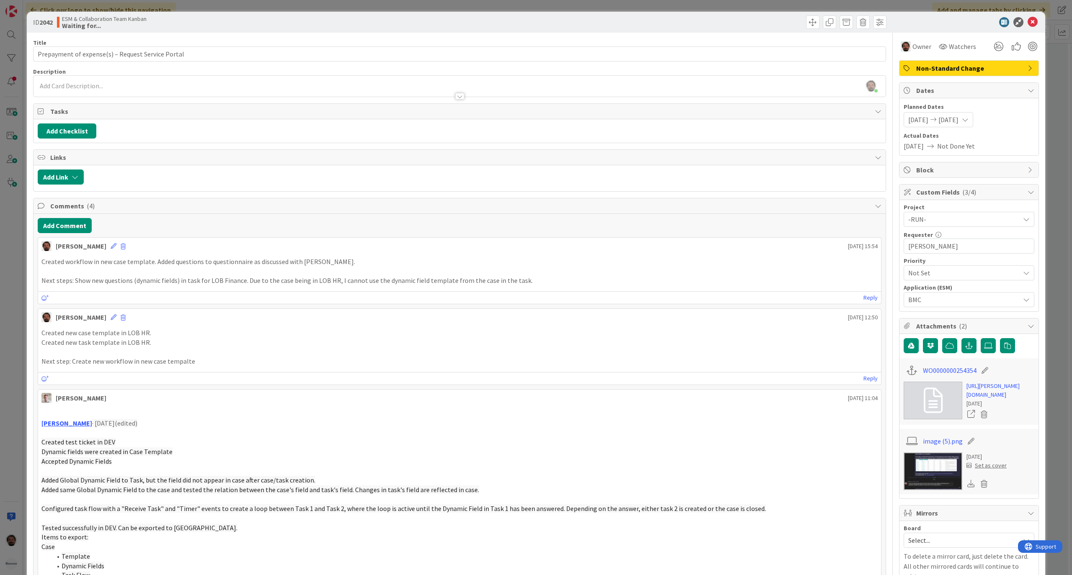
click at [1030, 21] on div at bounding box center [964, 22] width 148 height 10
click at [1029, 21] on icon at bounding box center [1032, 22] width 10 height 10
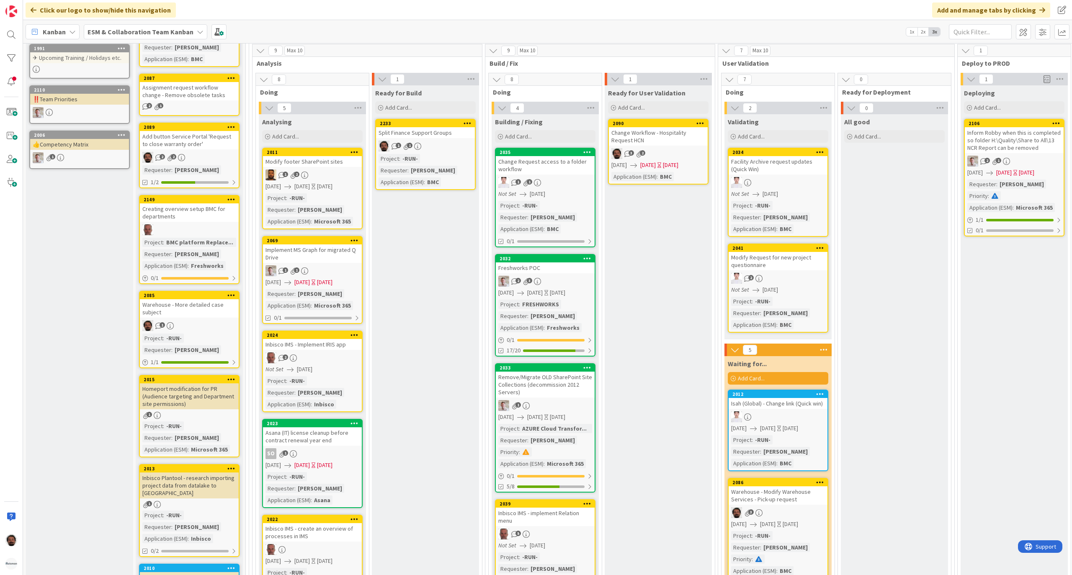
scroll to position [57, 0]
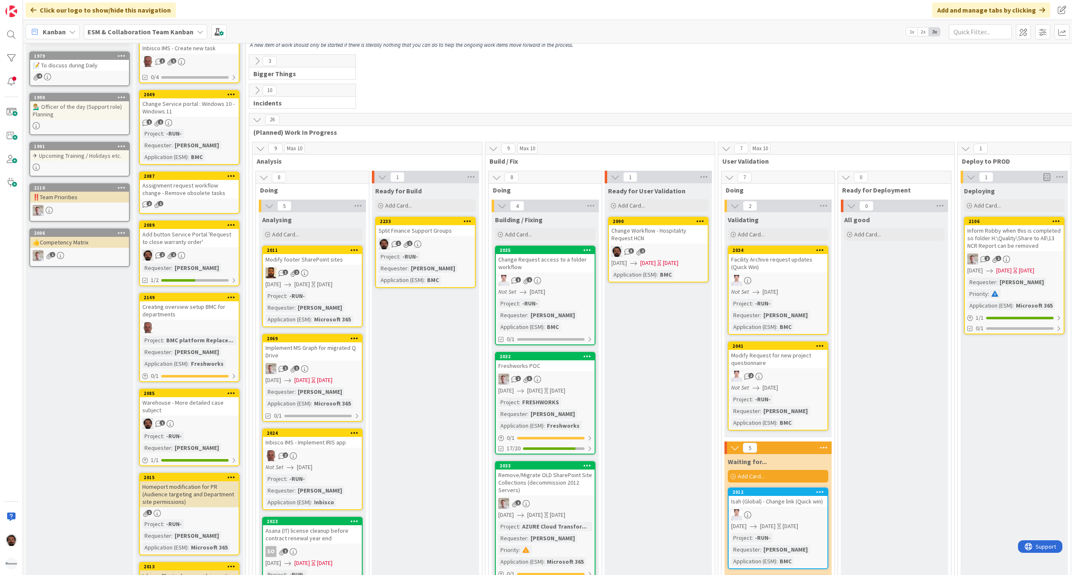
click at [444, 229] on div "Split Finance Support Groups" at bounding box center [425, 230] width 99 height 11
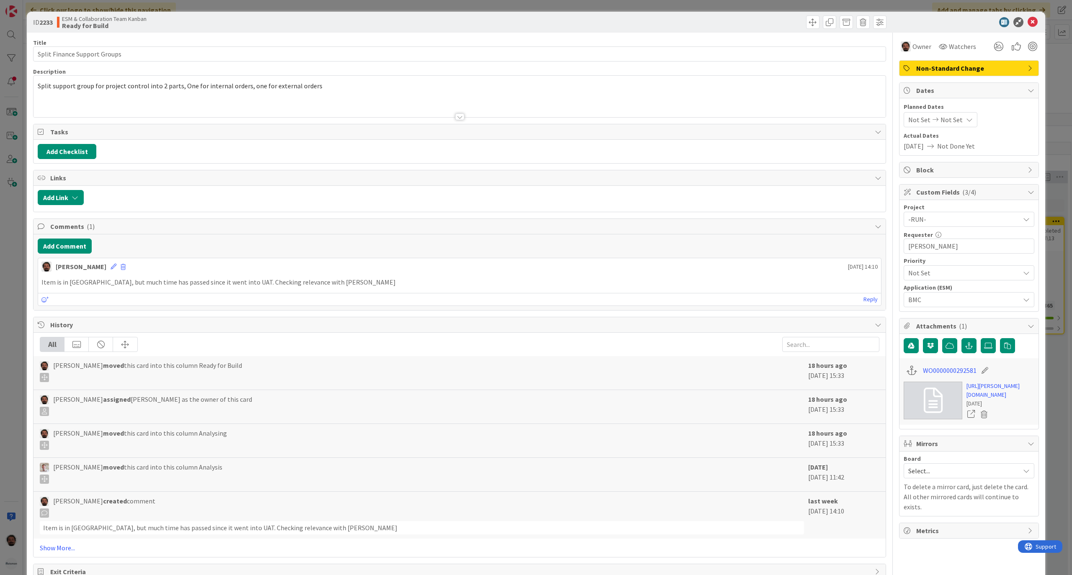
click at [933, 126] on div "Not Set Not Set" at bounding box center [940, 119] width 74 height 15
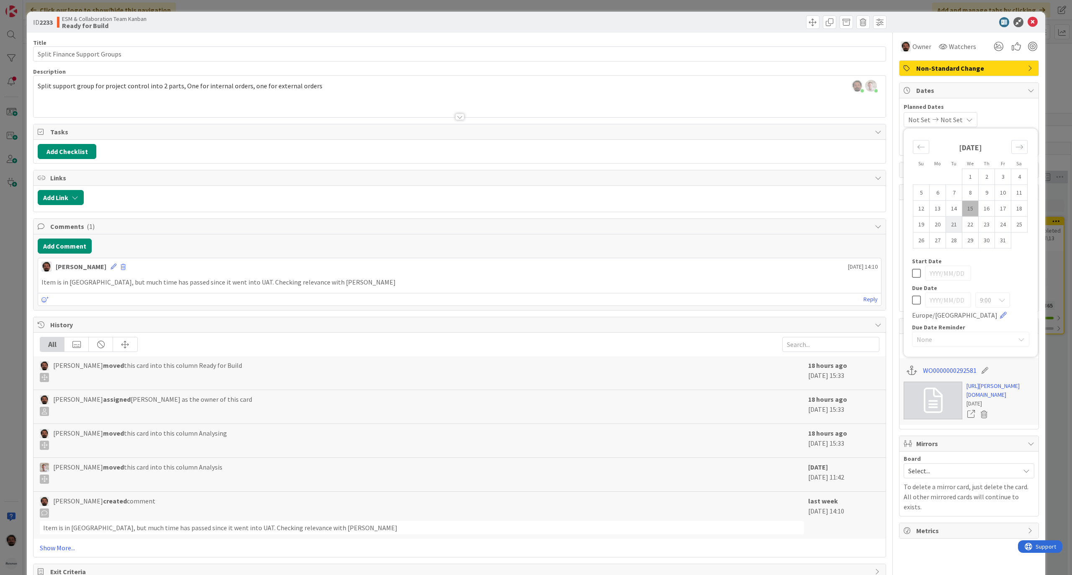
click at [946, 225] on td "21" at bounding box center [954, 224] width 16 height 16
type input "[DATE]"
click at [946, 225] on td "21" at bounding box center [954, 224] width 16 height 16
type input "[DATE]"
click at [946, 225] on td "21" at bounding box center [954, 224] width 16 height 16
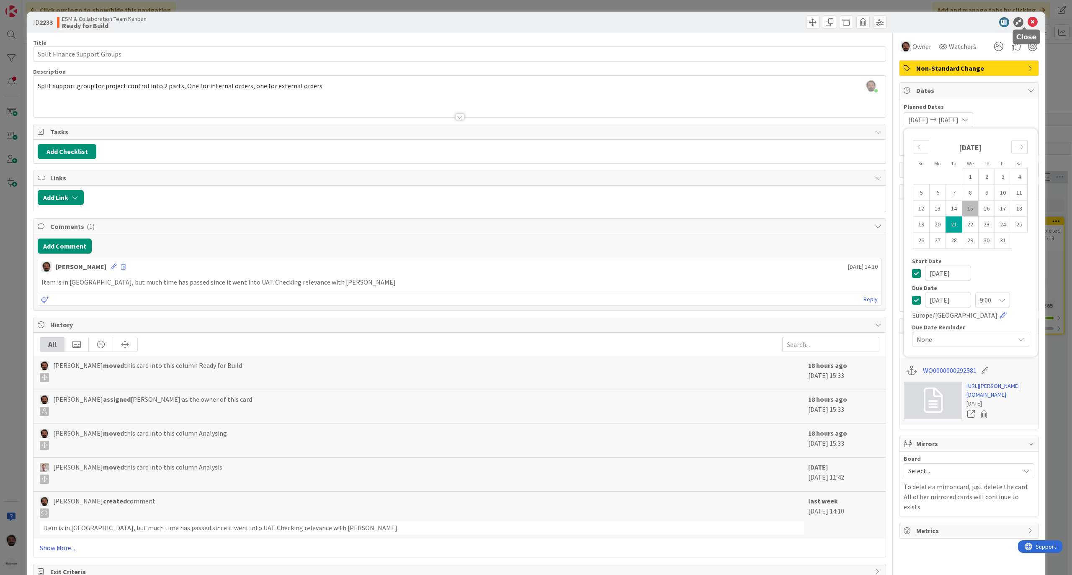
click at [1027, 19] on icon at bounding box center [1032, 22] width 10 height 10
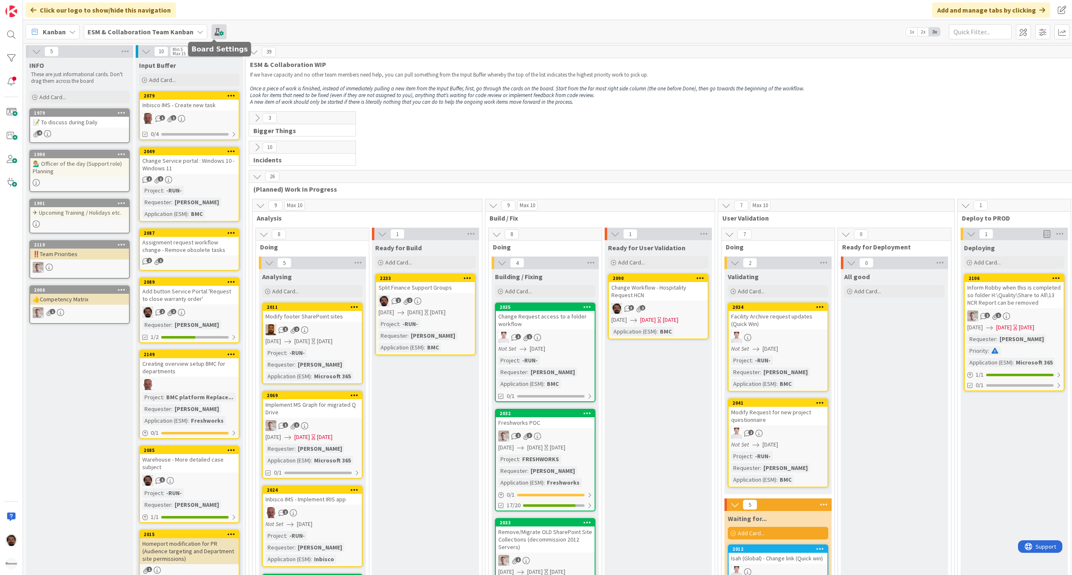
click at [211, 32] on span at bounding box center [218, 31] width 15 height 15
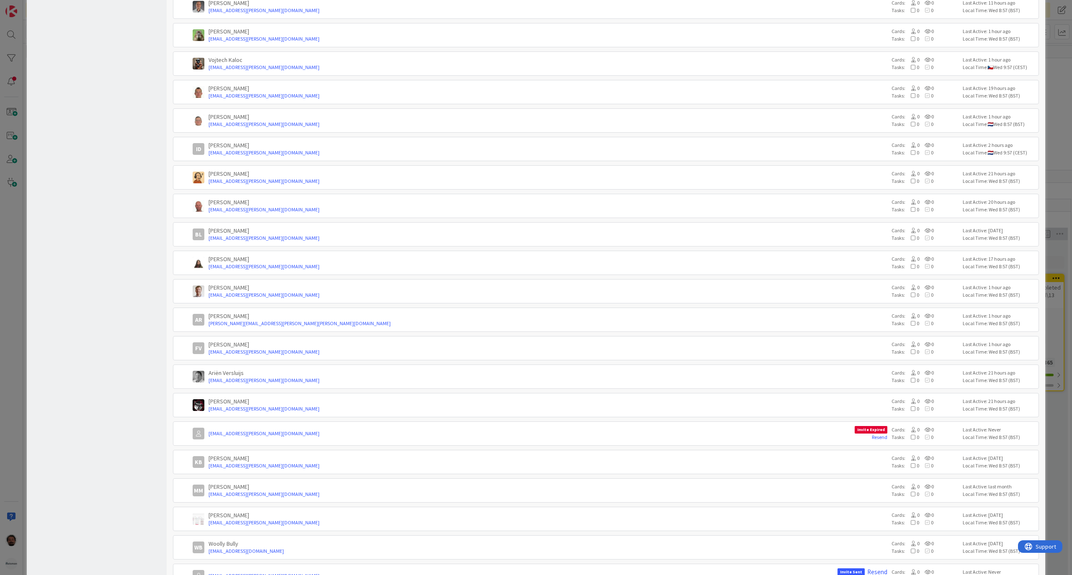
scroll to position [1340, 0]
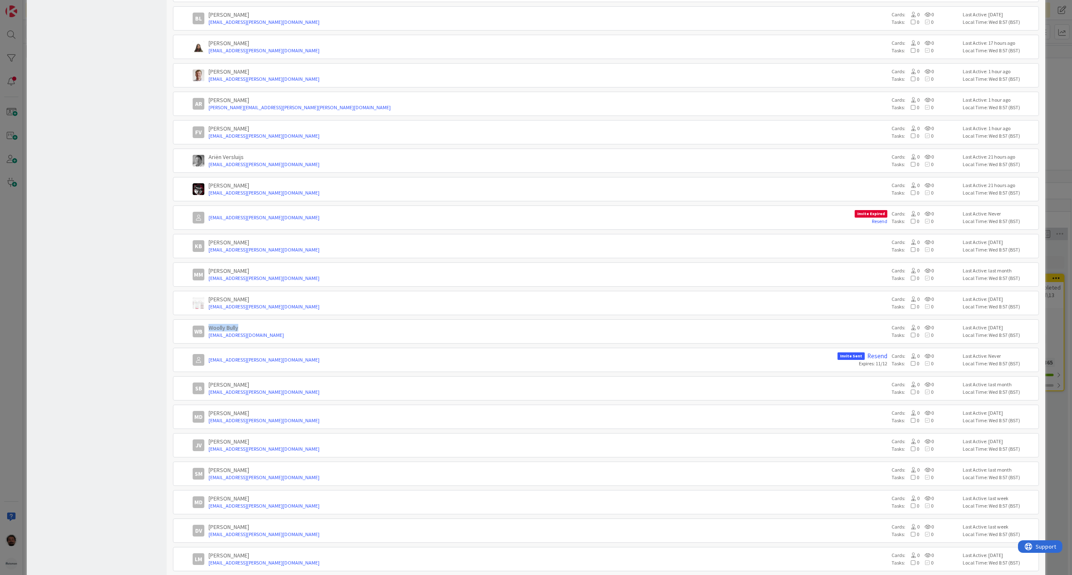
drag, startPoint x: 209, startPoint y: 342, endPoint x: 243, endPoint y: 337, distance: 34.3
click at [243, 337] on div "WB Woolly Bully [EMAIL_ADDRESS][DOMAIN_NAME] Cards: 0 0 Tasks: 0 0 Last Active:…" at bounding box center [606, 331] width 866 height 24
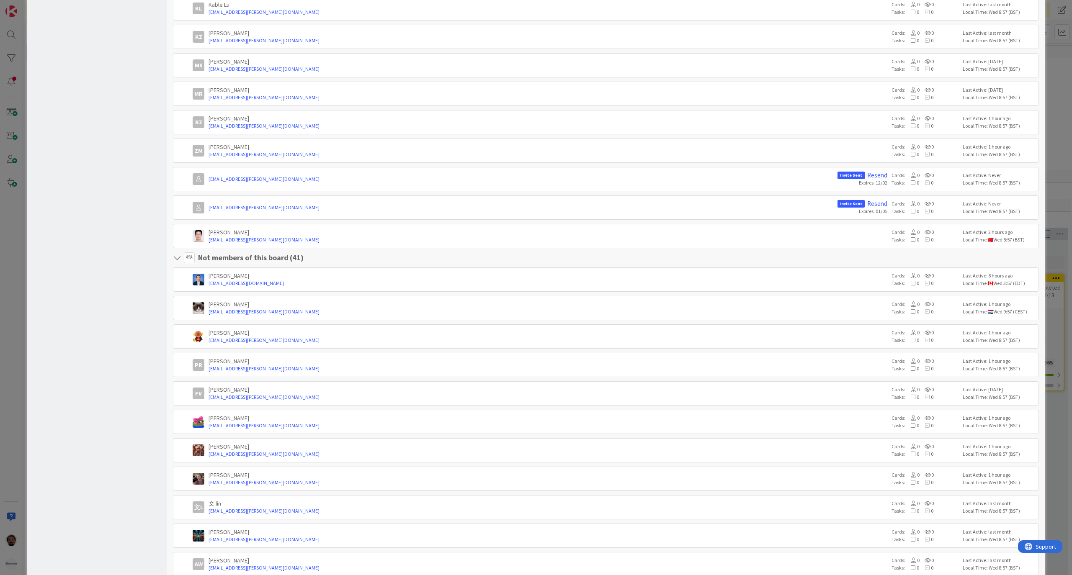
scroll to position [0, 0]
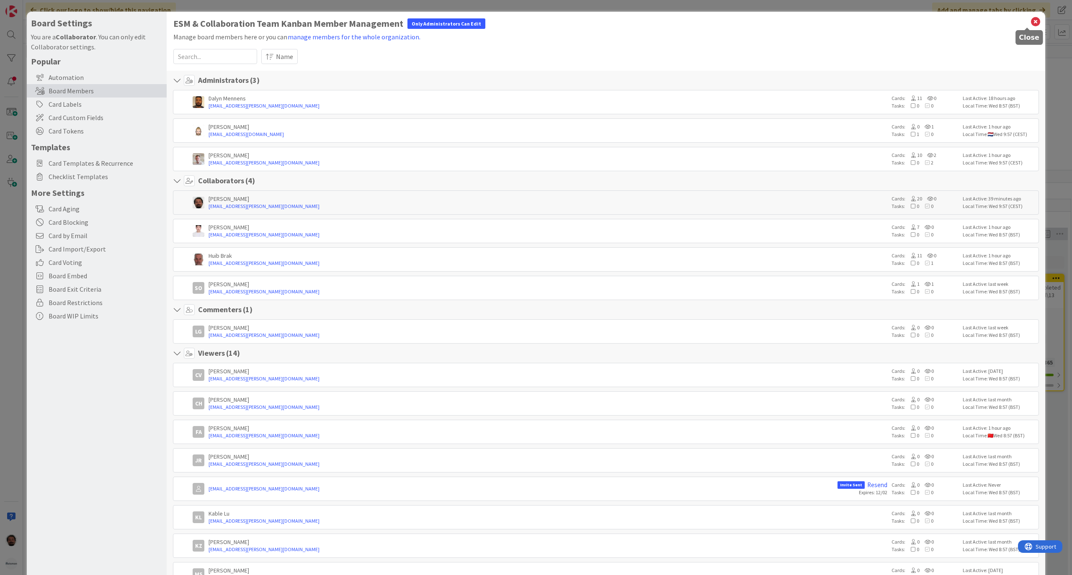
click at [1030, 21] on icon at bounding box center [1035, 22] width 11 height 12
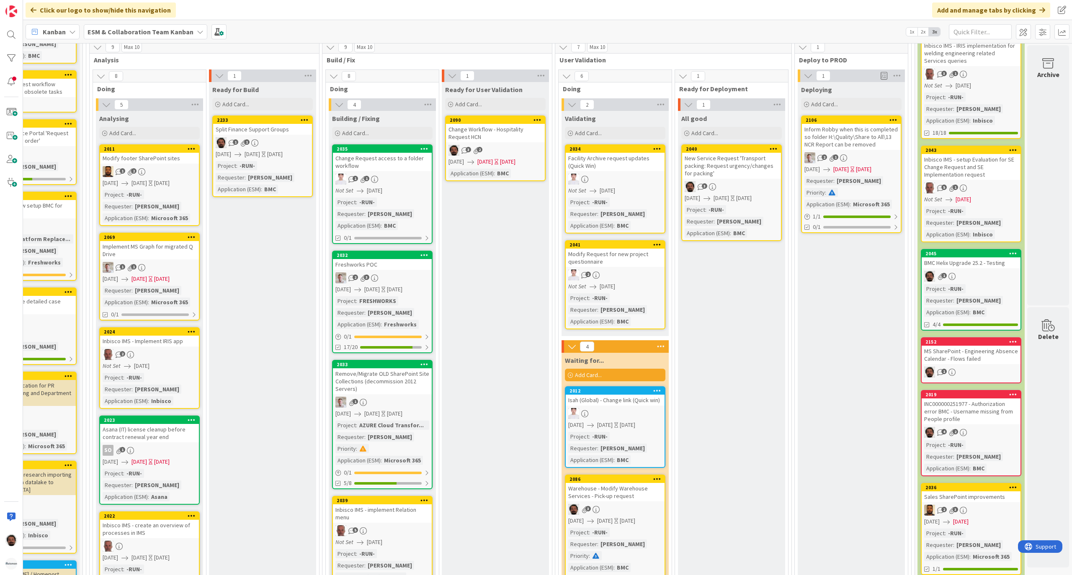
scroll to position [56, 174]
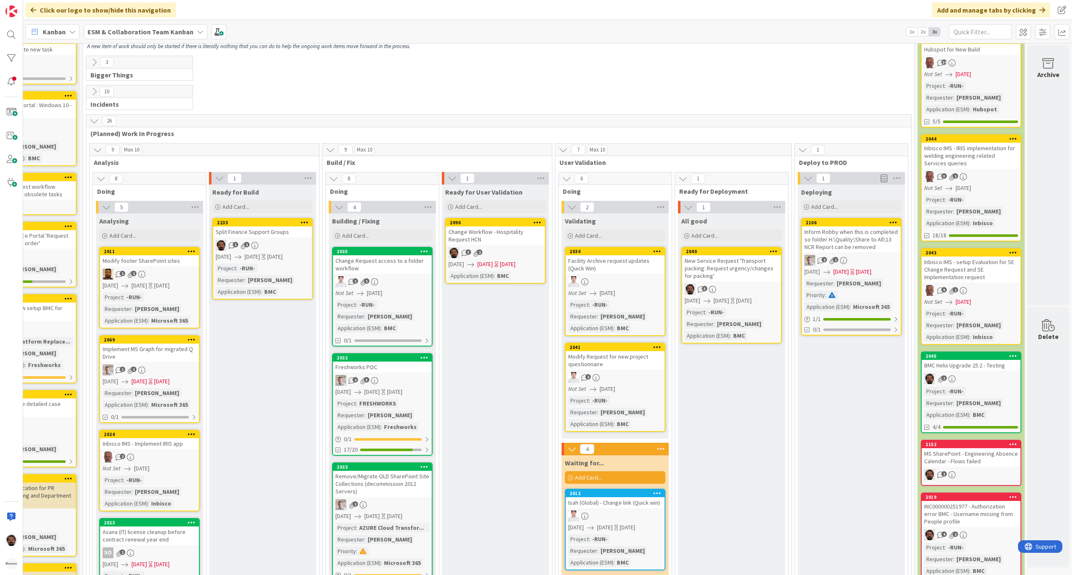
click at [726, 288] on div "3" at bounding box center [731, 289] width 99 height 11
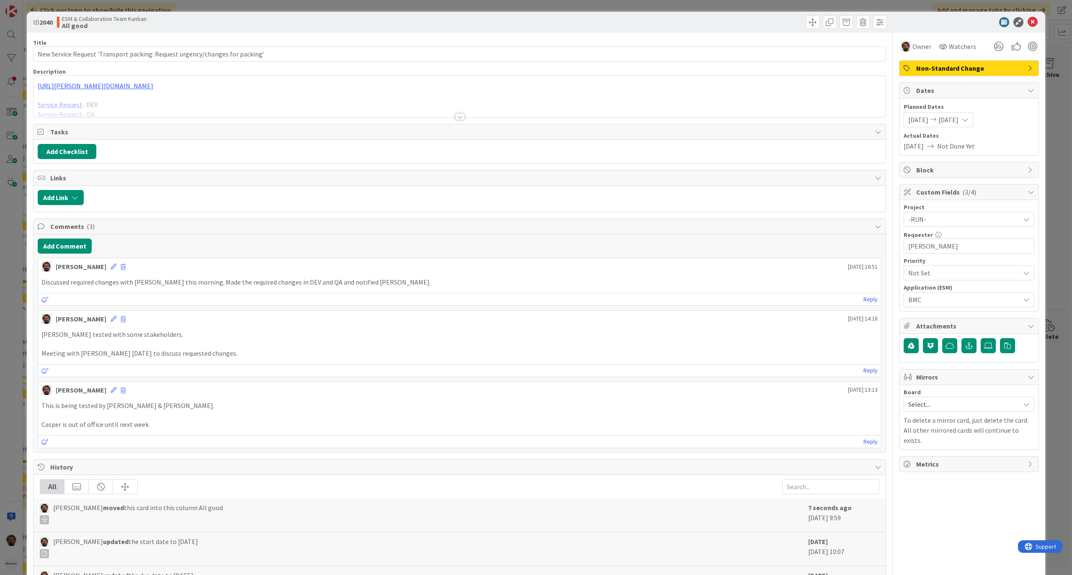
click at [937, 115] on div "[DATE] [DATE]" at bounding box center [937, 119] width 69 height 15
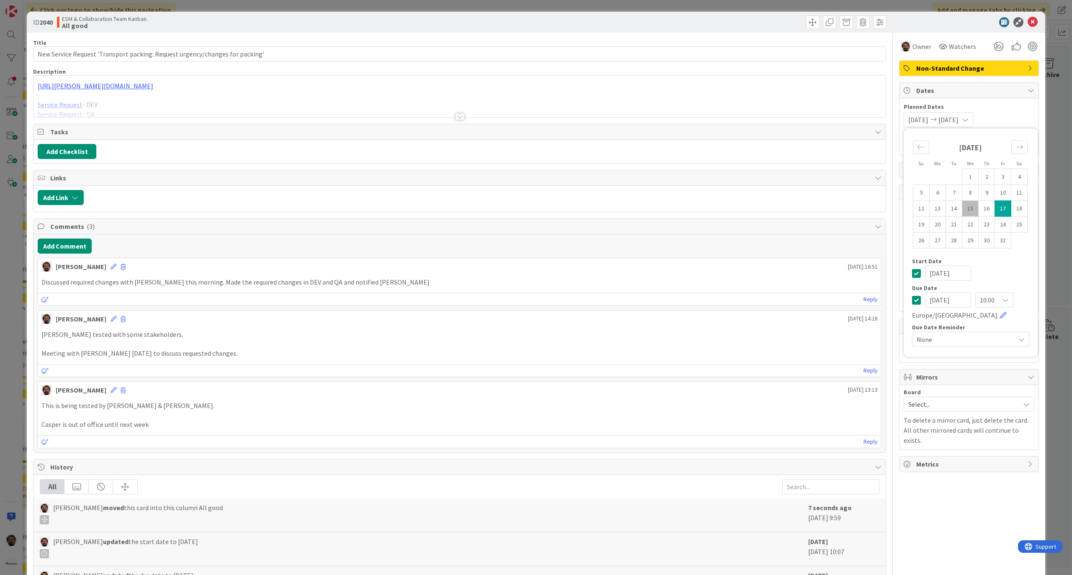
click at [962, 208] on td "15" at bounding box center [970, 209] width 16 height 16
type input "[DATE]"
click at [962, 208] on td "15" at bounding box center [970, 209] width 16 height 16
type input "[DATE]"
click at [987, 295] on div "10:00" at bounding box center [994, 300] width 38 height 15
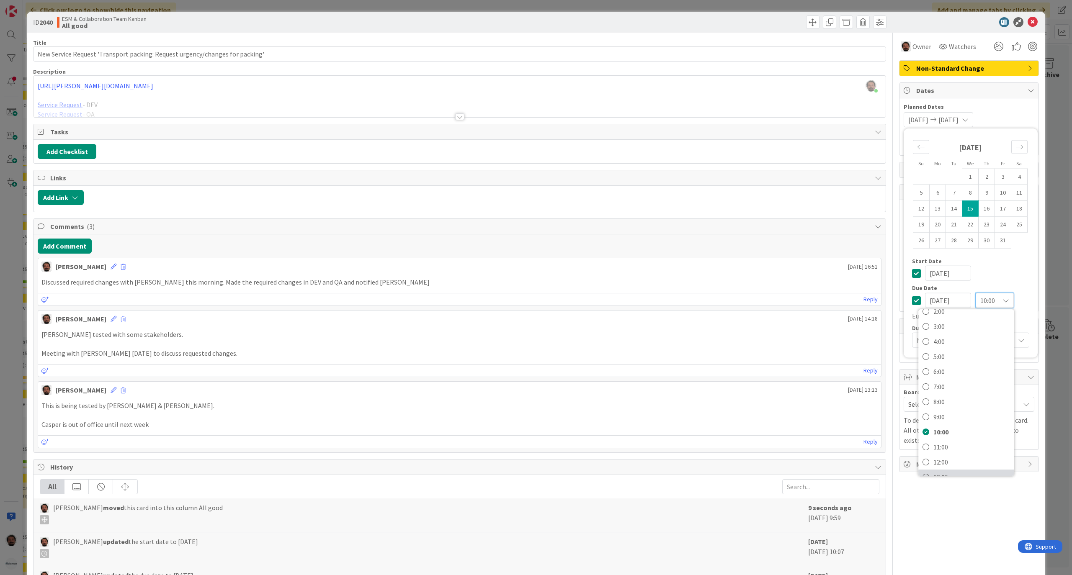
scroll to position [111, 0]
click at [933, 444] on span "14:00" at bounding box center [971, 443] width 76 height 13
click at [1027, 23] on icon at bounding box center [1032, 22] width 10 height 10
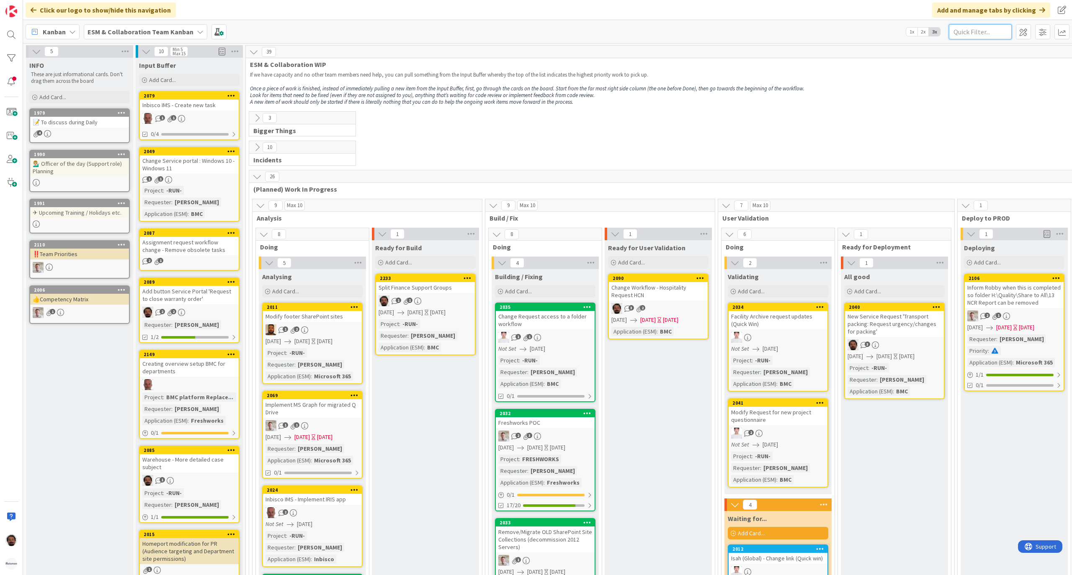
click at [967, 28] on input "text" at bounding box center [980, 31] width 63 height 15
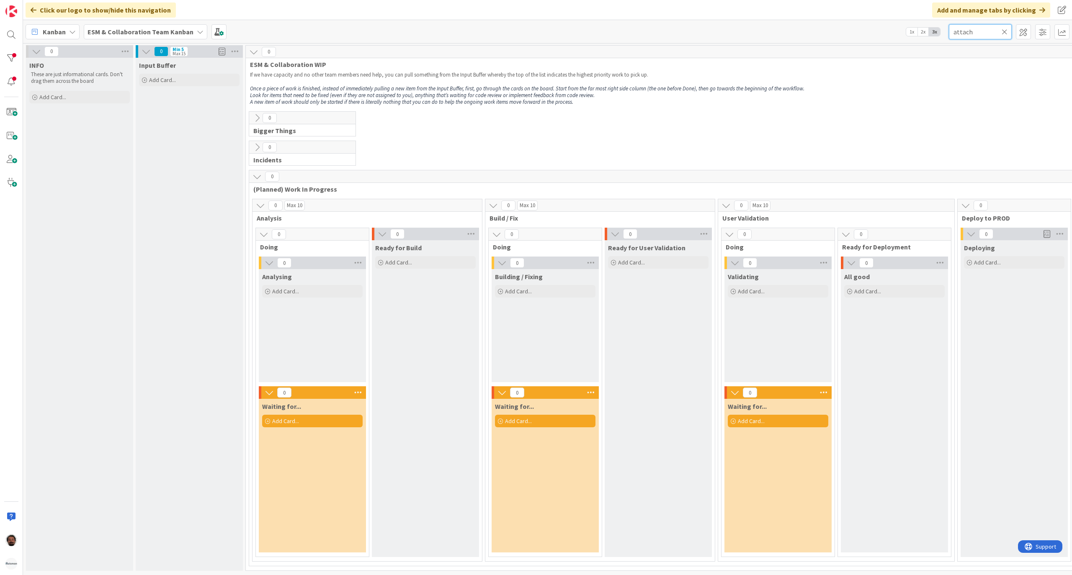
type input "attach"
click at [69, 32] on icon at bounding box center [72, 31] width 7 height 7
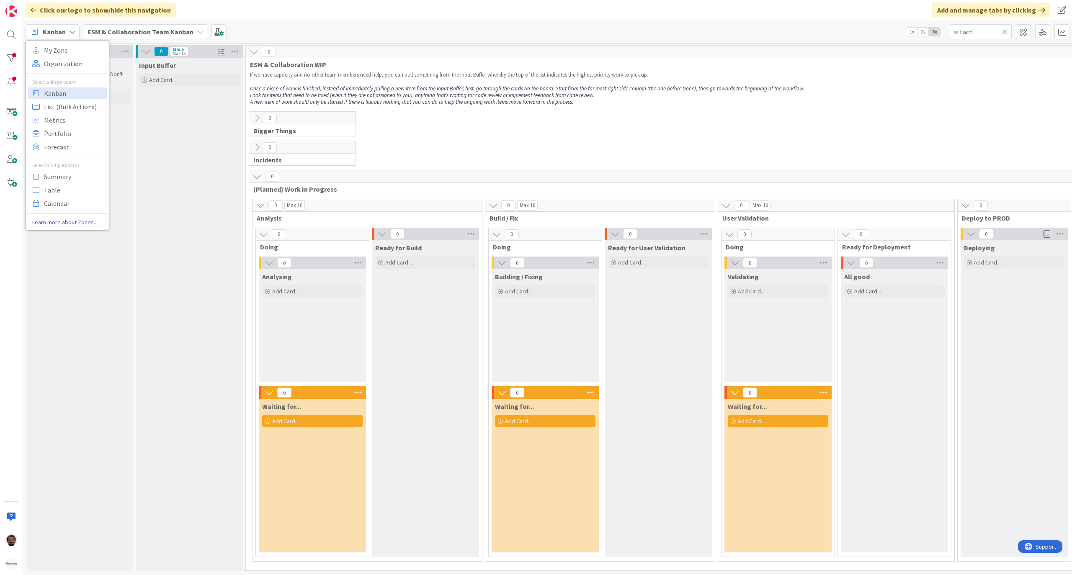
click at [118, 33] on b "ESM & Collaboration Team Kanban" at bounding box center [140, 32] width 106 height 8
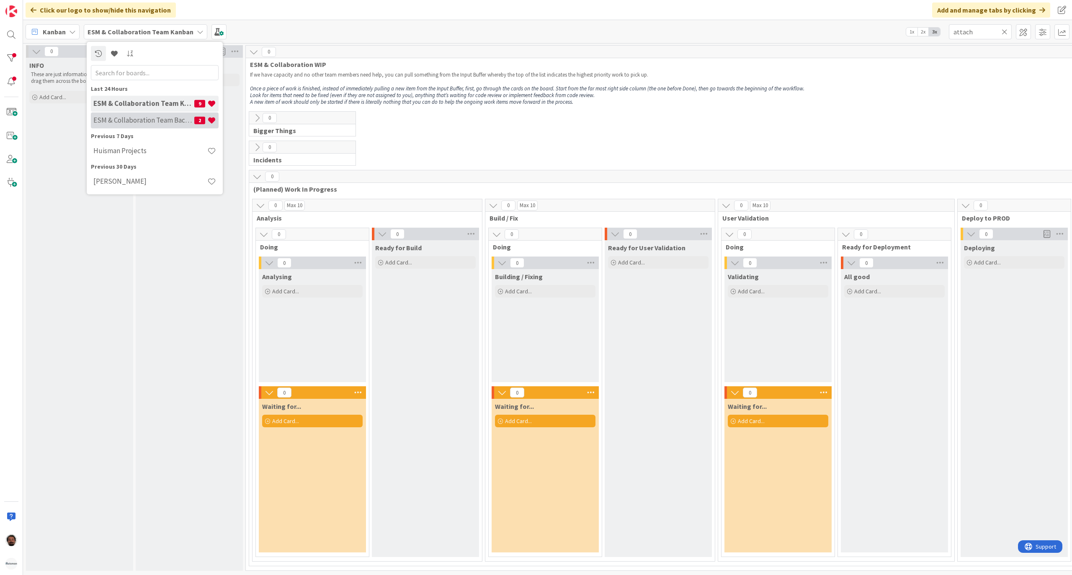
click at [146, 113] on div "ESM & Collaboration Team Backlog 2" at bounding box center [155, 120] width 128 height 16
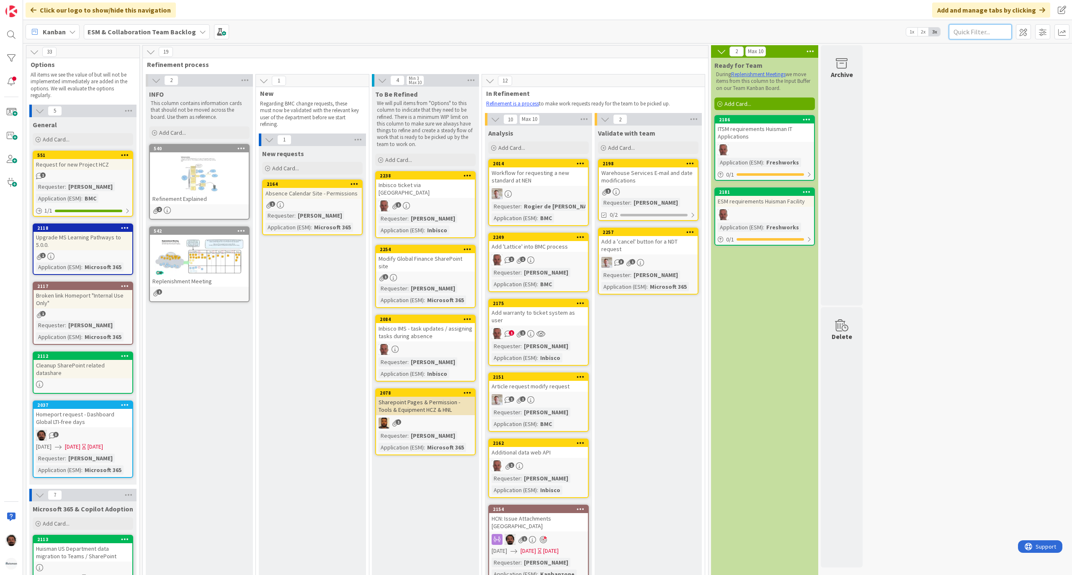
click at [965, 31] on input "text" at bounding box center [980, 31] width 63 height 15
type input "attachment"
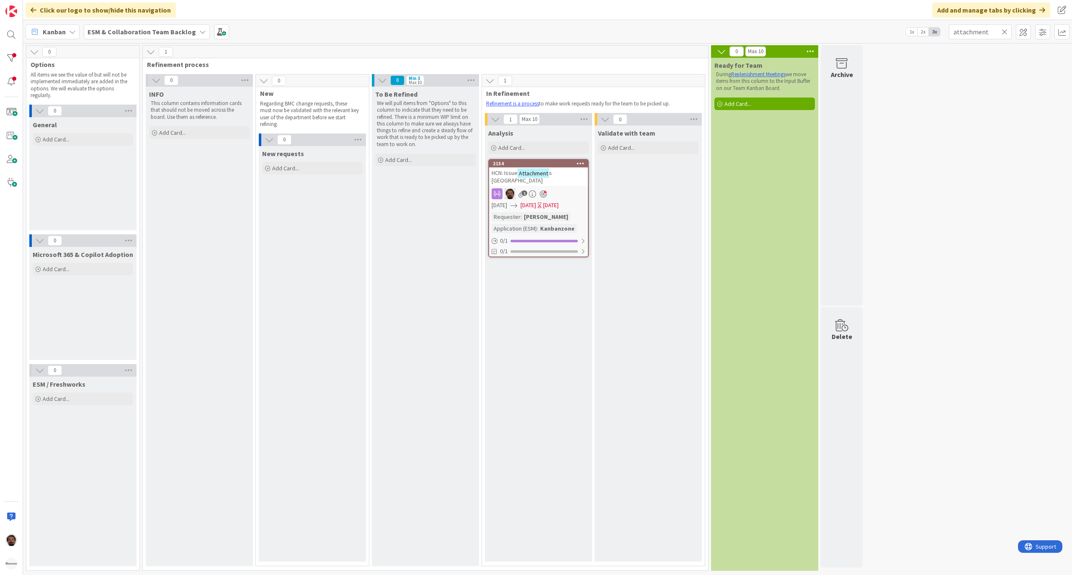
click at [552, 173] on span "s [GEOGRAPHIC_DATA]" at bounding box center [521, 176] width 60 height 15
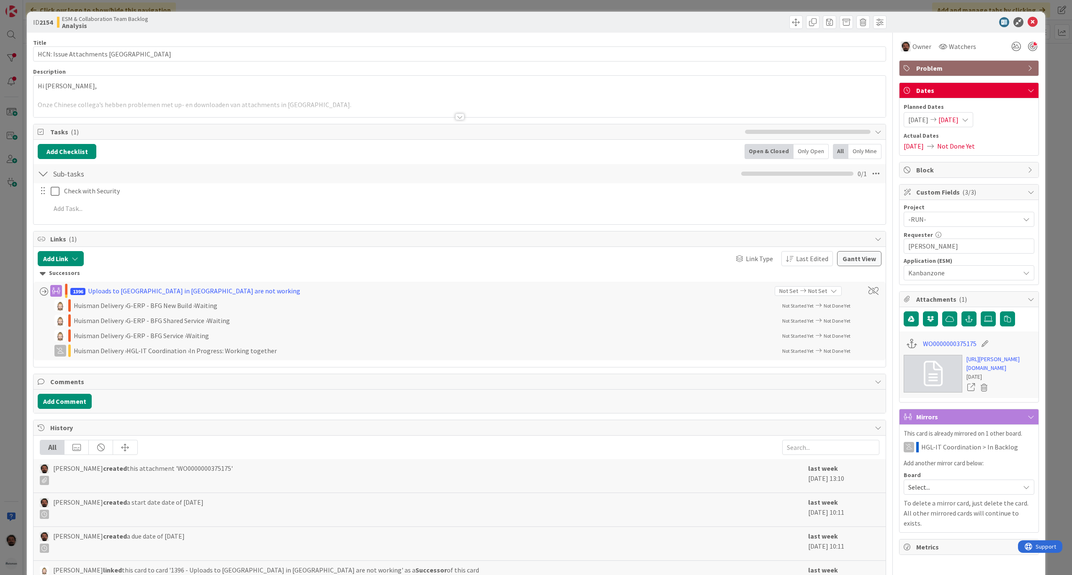
click at [945, 118] on span "[DATE]" at bounding box center [948, 120] width 20 height 10
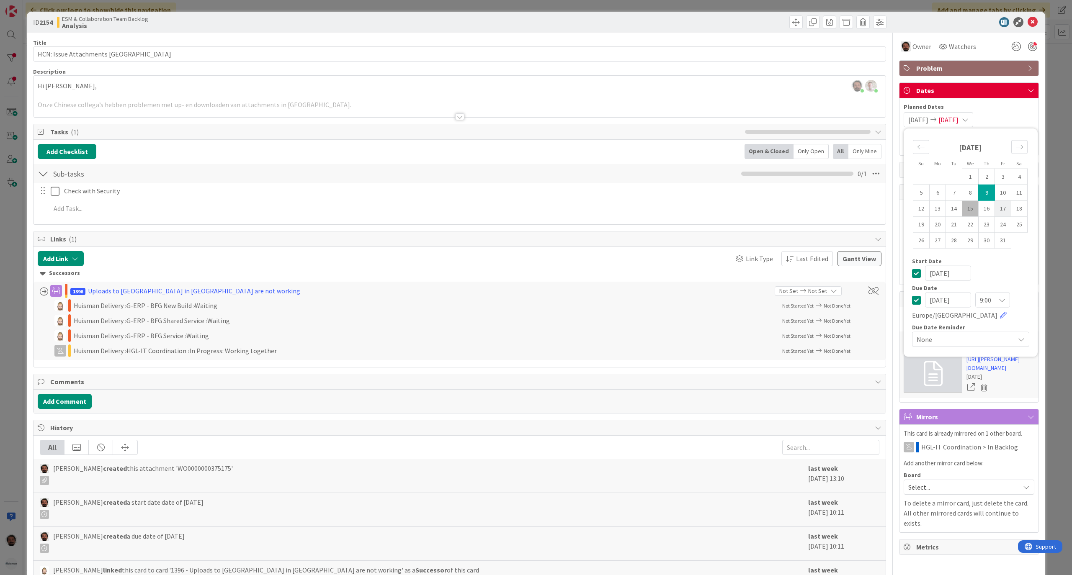
click at [995, 207] on td "17" at bounding box center [1003, 209] width 16 height 16
type input "[DATE]"
click at [995, 207] on td "17" at bounding box center [1003, 209] width 16 height 16
type input "[DATE]"
click at [108, 98] on div at bounding box center [459, 106] width 852 height 21
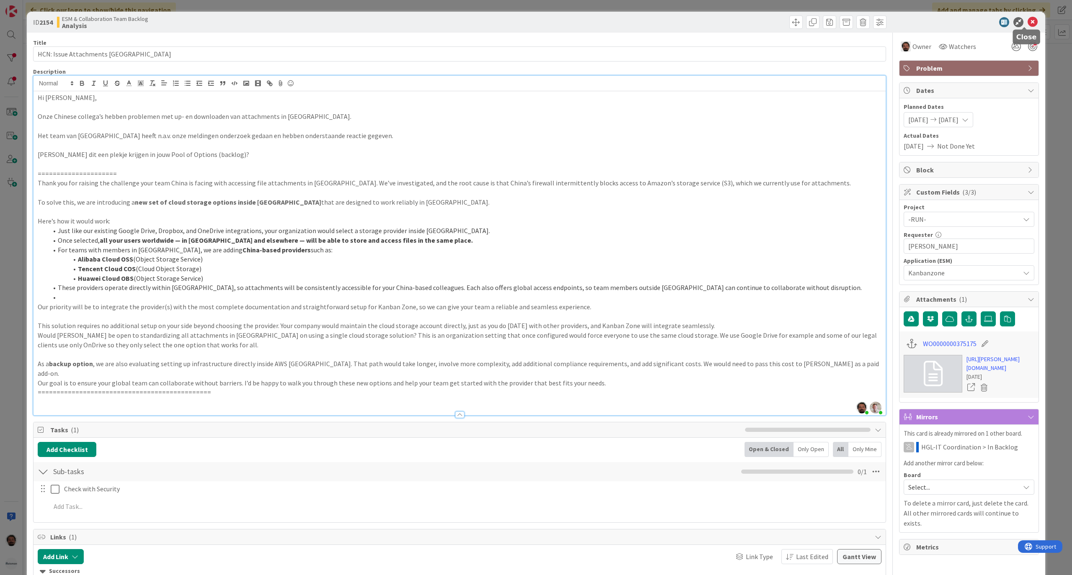
click at [1027, 19] on icon at bounding box center [1032, 22] width 10 height 10
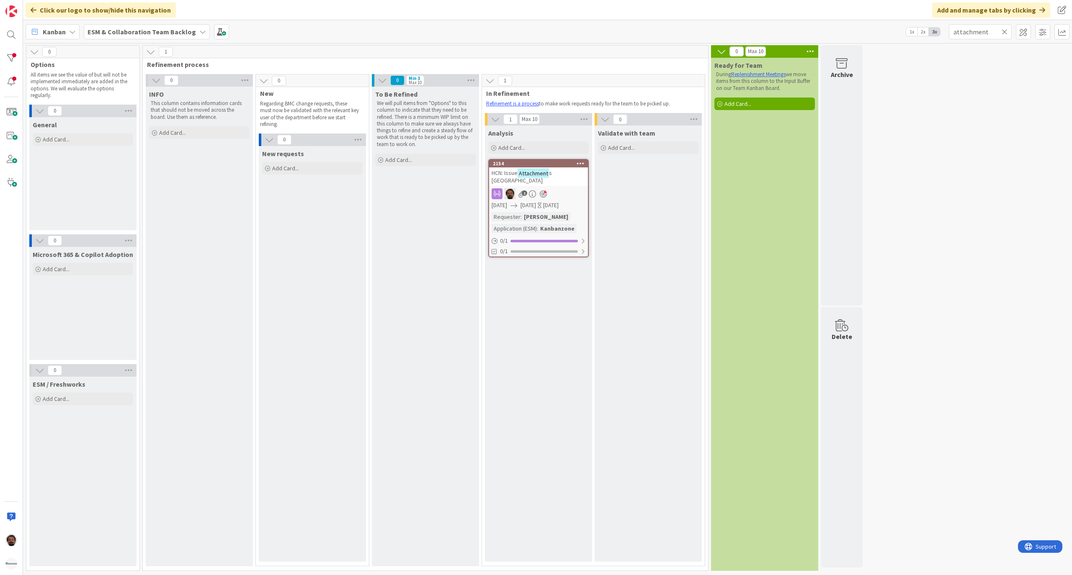
click at [552, 175] on span "s [GEOGRAPHIC_DATA]" at bounding box center [521, 176] width 60 height 15
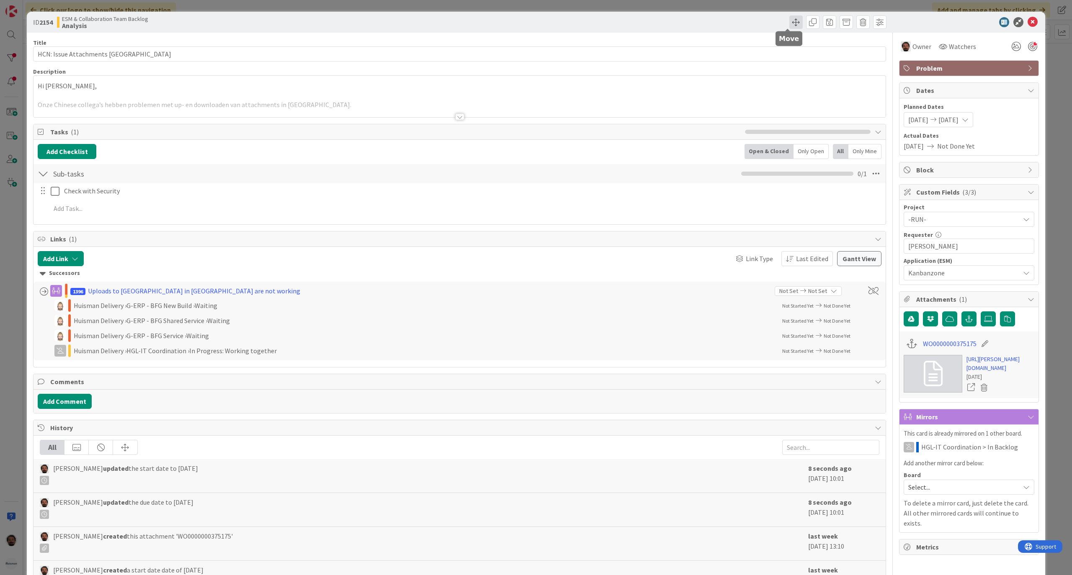
click at [789, 22] on span at bounding box center [795, 21] width 13 height 13
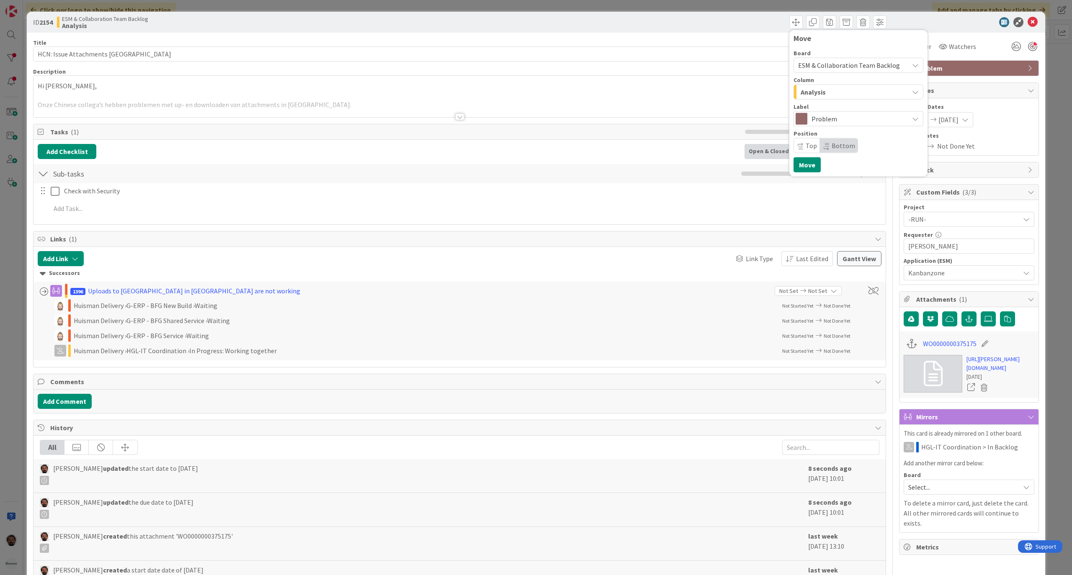
click at [836, 91] on div "Analysis" at bounding box center [853, 91] width 110 height 13
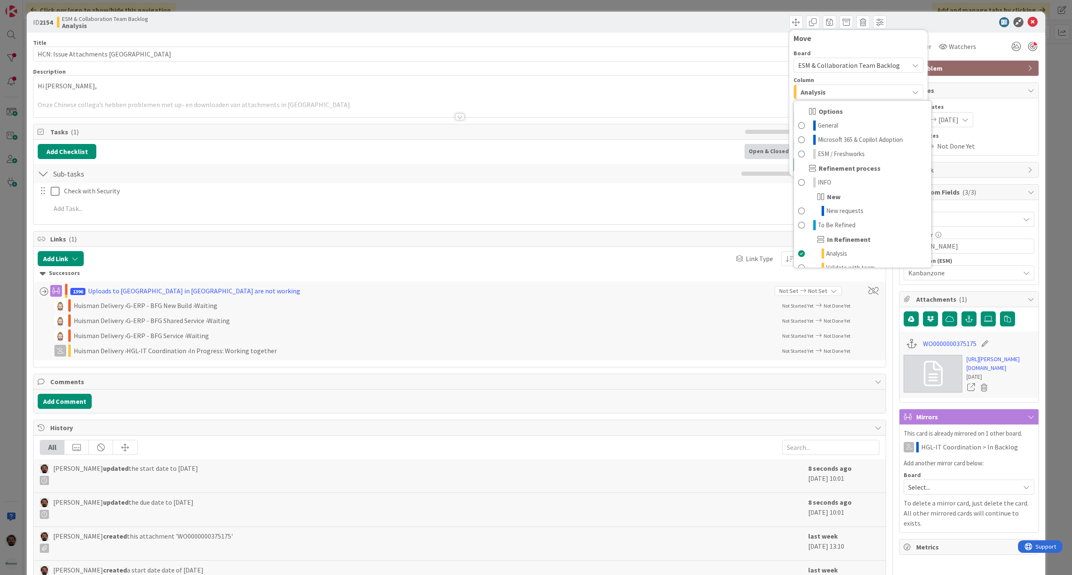
click at [846, 61] on span "ESM & Collaboration Team Backlog" at bounding box center [849, 65] width 102 height 8
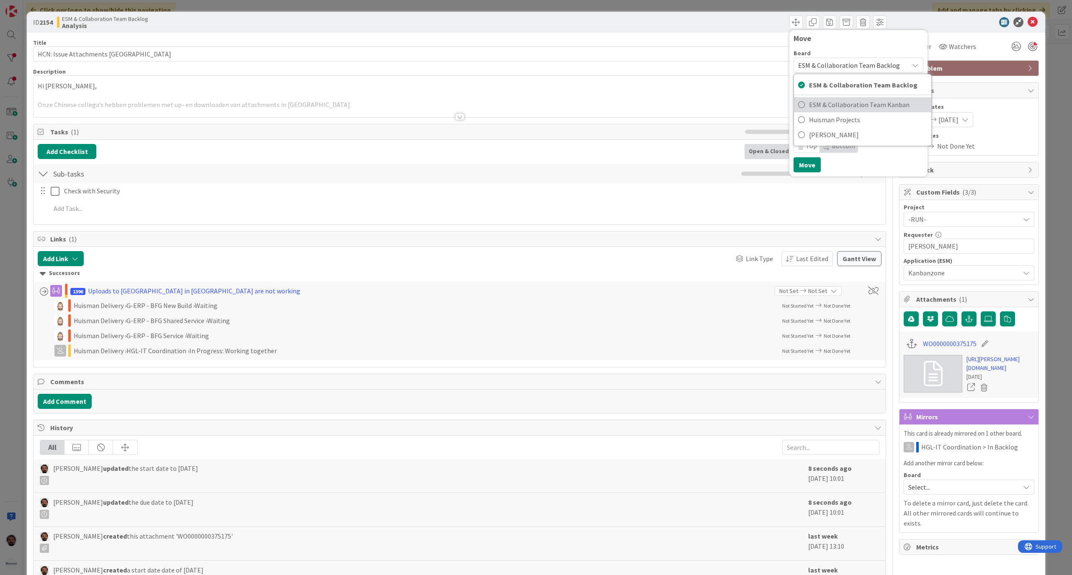
click at [841, 105] on span "ESM & Collaboration Team Kanban" at bounding box center [868, 104] width 118 height 13
click at [841, 90] on div "INFO" at bounding box center [853, 91] width 110 height 13
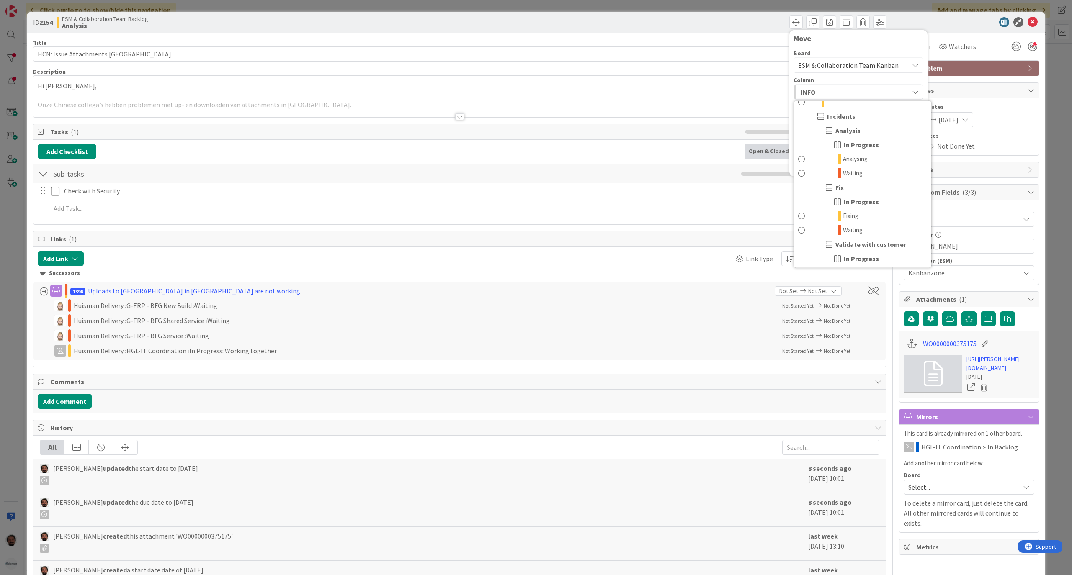
scroll to position [56, 0]
click at [861, 169] on link "Analysing" at bounding box center [862, 169] width 137 height 14
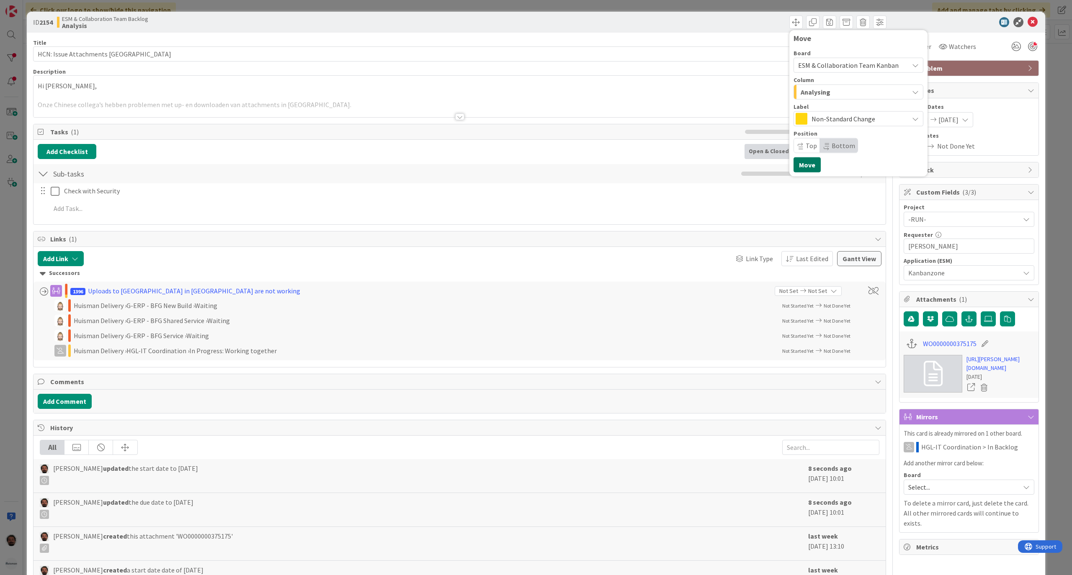
click at [795, 161] on button "Move" at bounding box center [806, 164] width 27 height 15
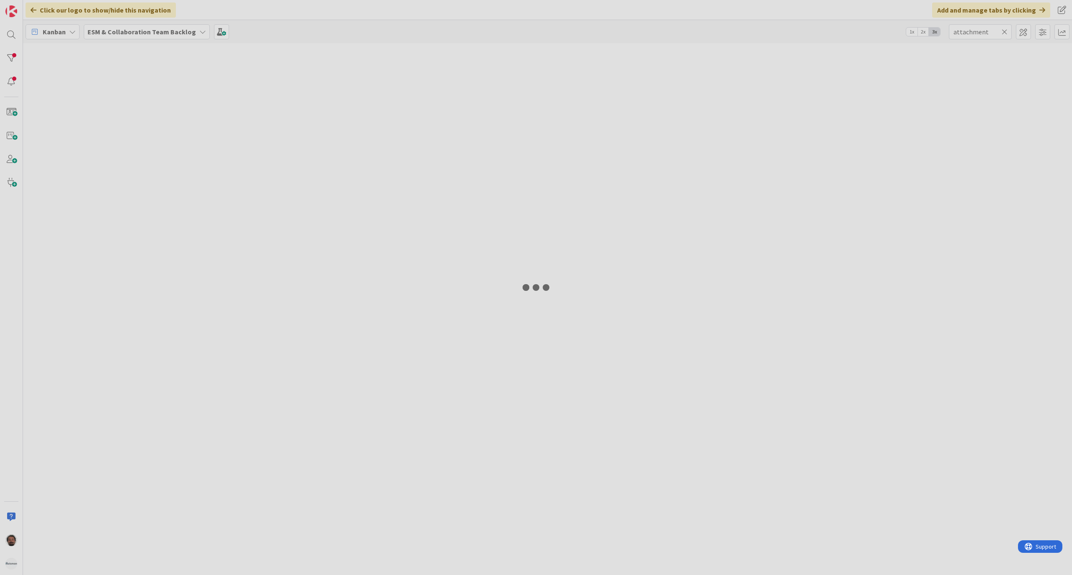
type input "attach"
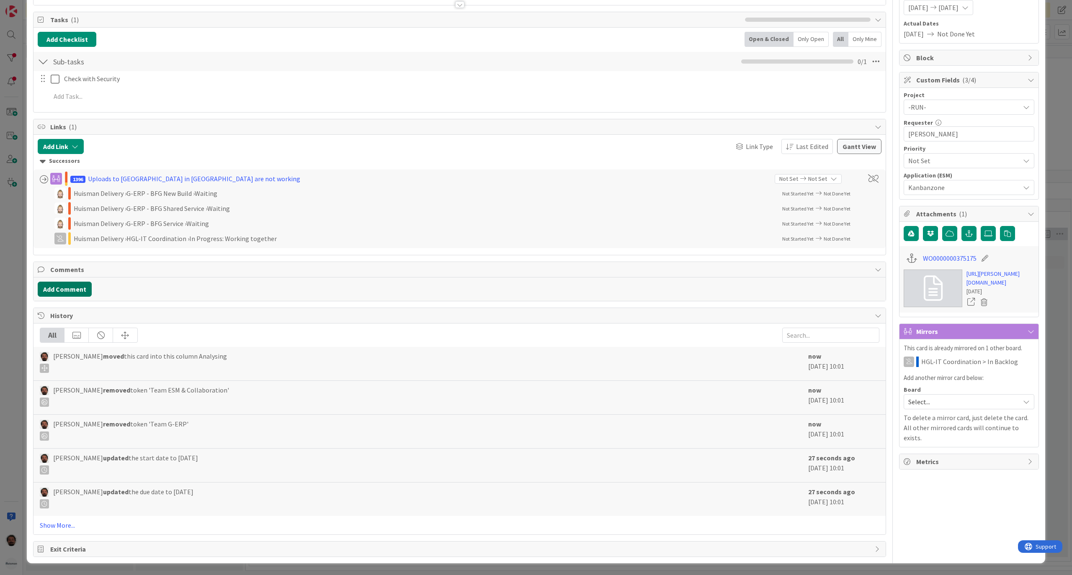
click at [70, 286] on button "Add Comment" at bounding box center [65, 289] width 54 height 15
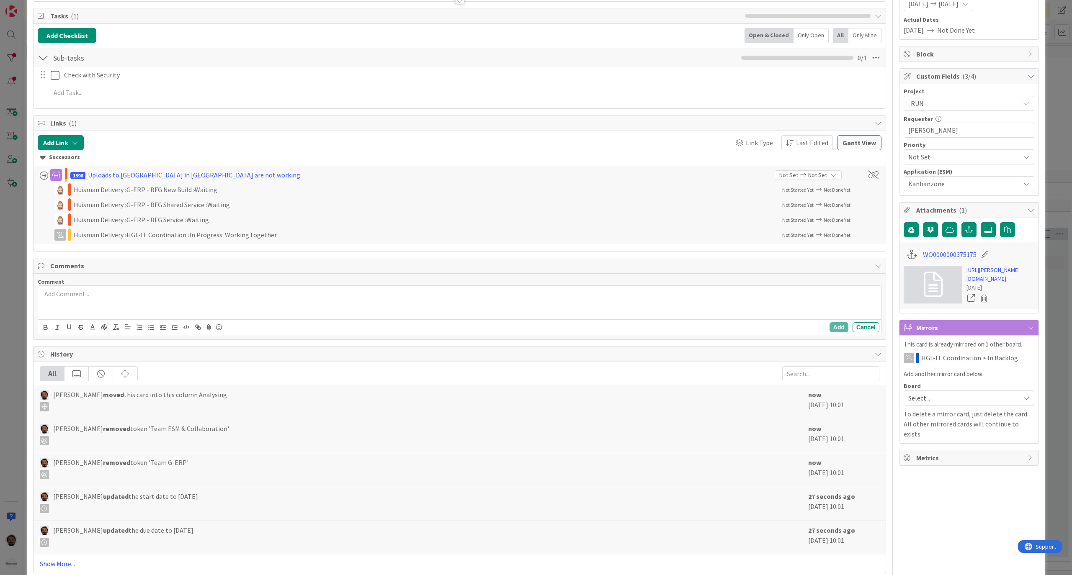
click at [238, 312] on div at bounding box center [459, 302] width 843 height 33
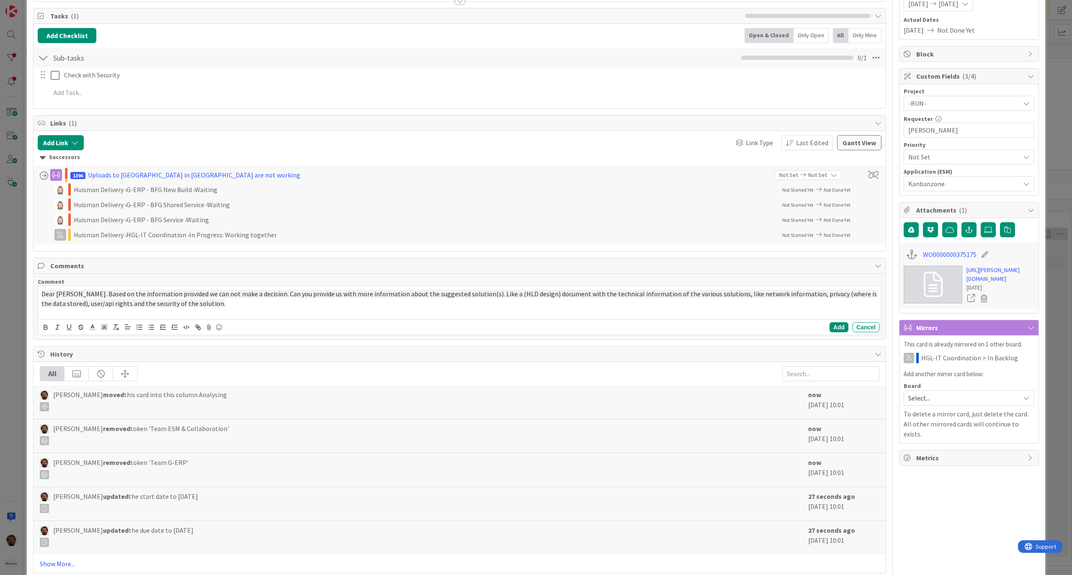
click at [41, 295] on div "Dear [PERSON_NAME]. Based on the information provided we can not make a decisio…" at bounding box center [459, 302] width 843 height 33
click at [228, 312] on div ""Dear [PERSON_NAME]. Based on the information provided we can not make a decisi…" at bounding box center [459, 302] width 843 height 33
click at [832, 330] on button "Add" at bounding box center [838, 327] width 19 height 10
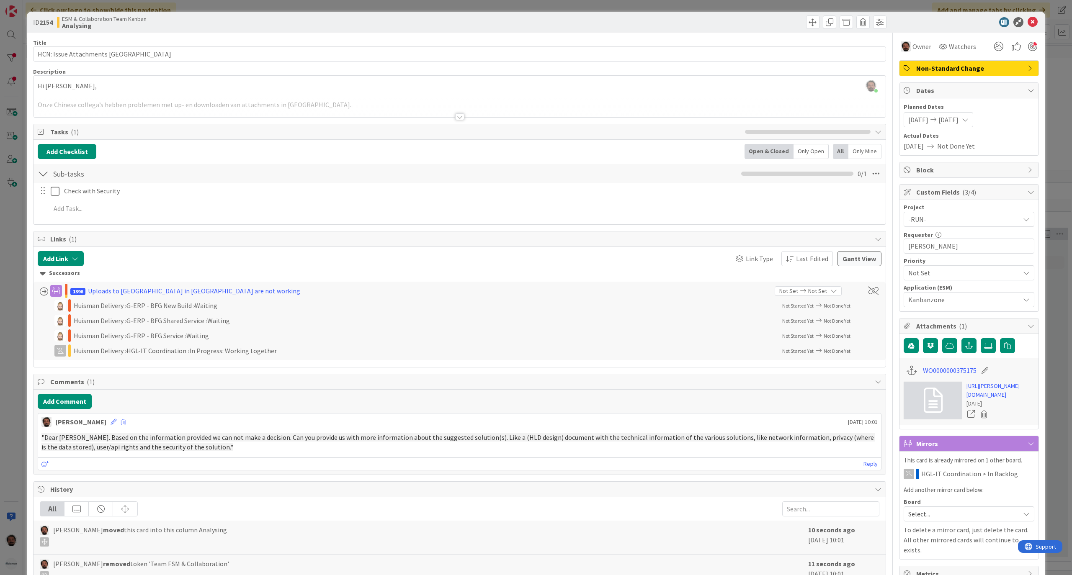
click at [460, 119] on div "Title 34 / 128 HCN: Issue Attachments [GEOGRAPHIC_DATA] Description [PERSON_NAM…" at bounding box center [459, 382] width 853 height 698
click at [458, 119] on div at bounding box center [459, 116] width 9 height 7
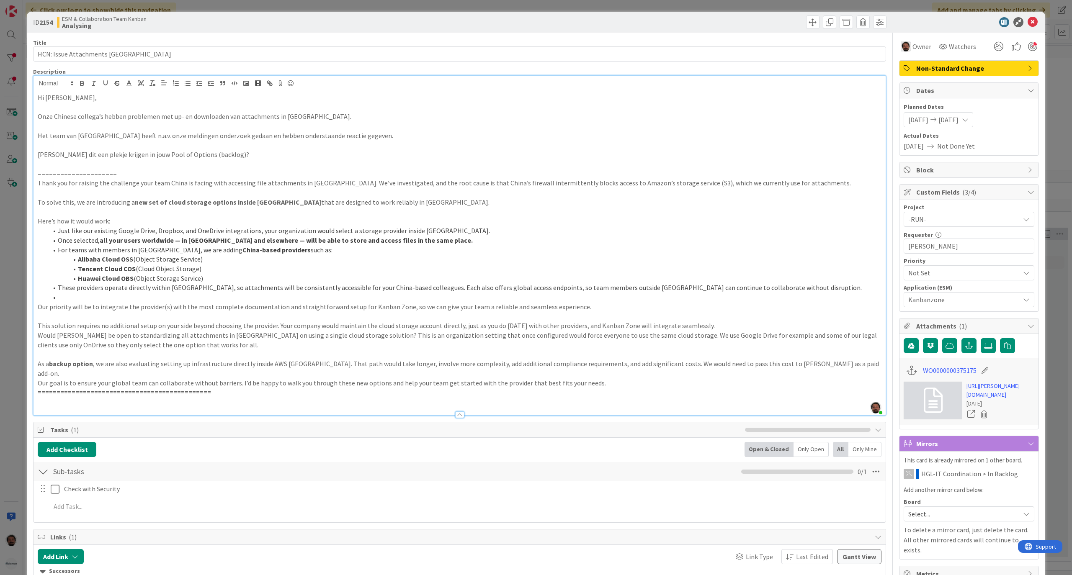
click at [357, 359] on p "As a backup option , we are also evaluating setting up infrastructure directly …" at bounding box center [460, 368] width 844 height 19
click at [416, 320] on p at bounding box center [460, 317] width 844 height 10
drag, startPoint x: 223, startPoint y: 386, endPoint x: 22, endPoint y: 387, distance: 200.9
click at [22, 387] on div "ID 2154 ESM & Collaboration Team Kanban Analysing Title 34 / 128 HCN: Issue Att…" at bounding box center [536, 287] width 1072 height 575
click at [132, 388] on p "==============================================" at bounding box center [460, 393] width 844 height 10
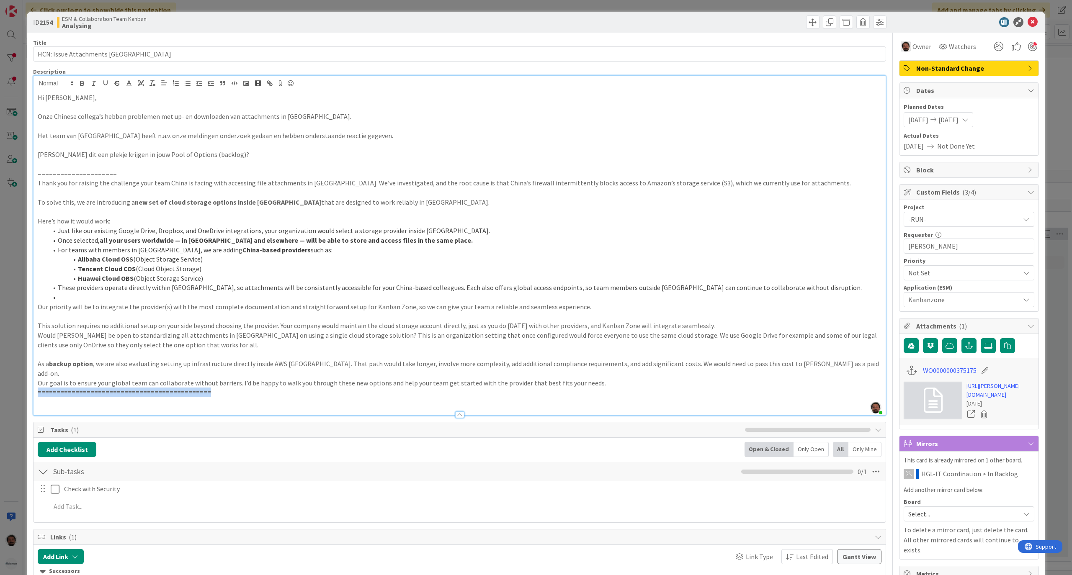
drag, startPoint x: 213, startPoint y: 386, endPoint x: 23, endPoint y: 384, distance: 190.9
click at [22, 384] on div "ID 2154 ESM & Collaboration Team Kanban Analysing Title 34 / 128 HCN: Issue Att…" at bounding box center [536, 287] width 1072 height 575
click at [194, 397] on p at bounding box center [460, 402] width 844 height 10
drag, startPoint x: 205, startPoint y: 387, endPoint x: 37, endPoint y: 379, distance: 167.6
click at [38, 388] on p "==============================================" at bounding box center [460, 393] width 844 height 10
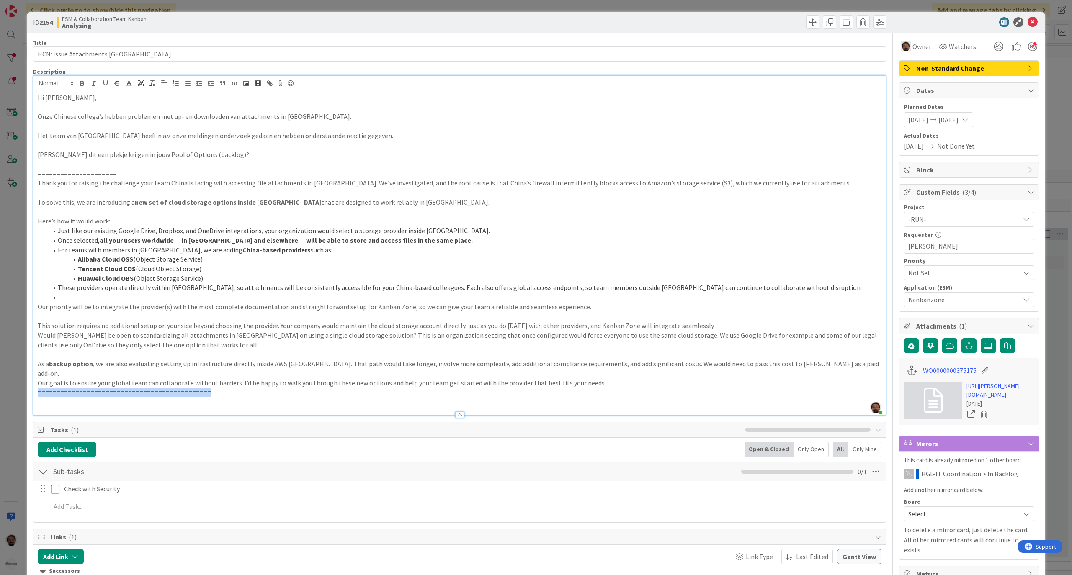
click at [226, 388] on p "==============================================" at bounding box center [460, 393] width 844 height 10
click at [141, 397] on p at bounding box center [460, 402] width 844 height 10
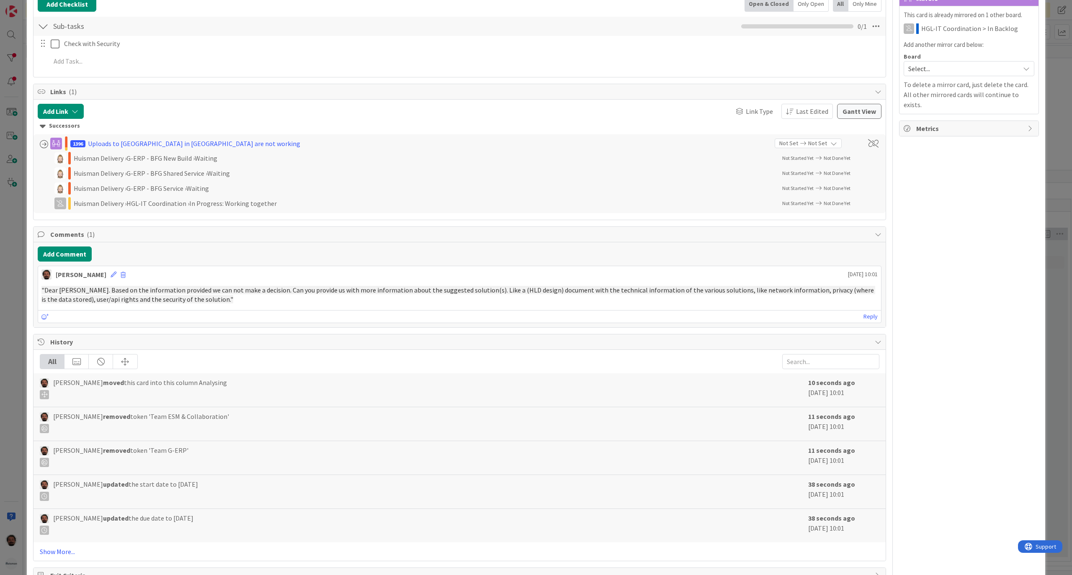
scroll to position [466, 0]
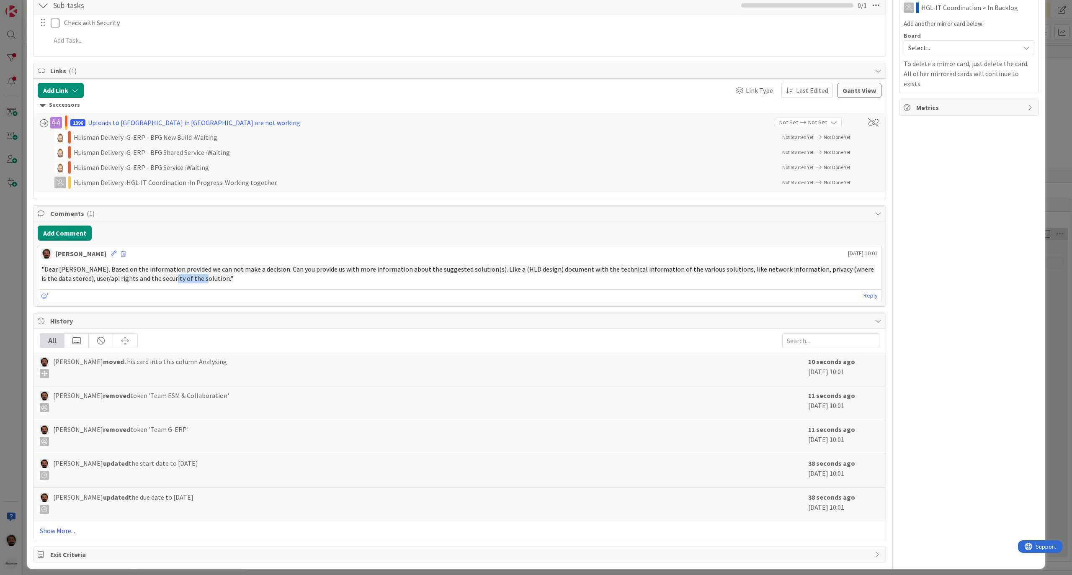
drag, startPoint x: 141, startPoint y: 273, endPoint x: 201, endPoint y: 280, distance: 61.1
click at [188, 280] on div "[PERSON_NAME] [DATE] 10:01 "Dear Akif. Based on the information provided we can…" at bounding box center [460, 273] width 844 height 57
click at [201, 280] on div "[PERSON_NAME] [DATE] 10:01 "Dear Akif. Based on the information provided we can…" at bounding box center [460, 273] width 844 height 57
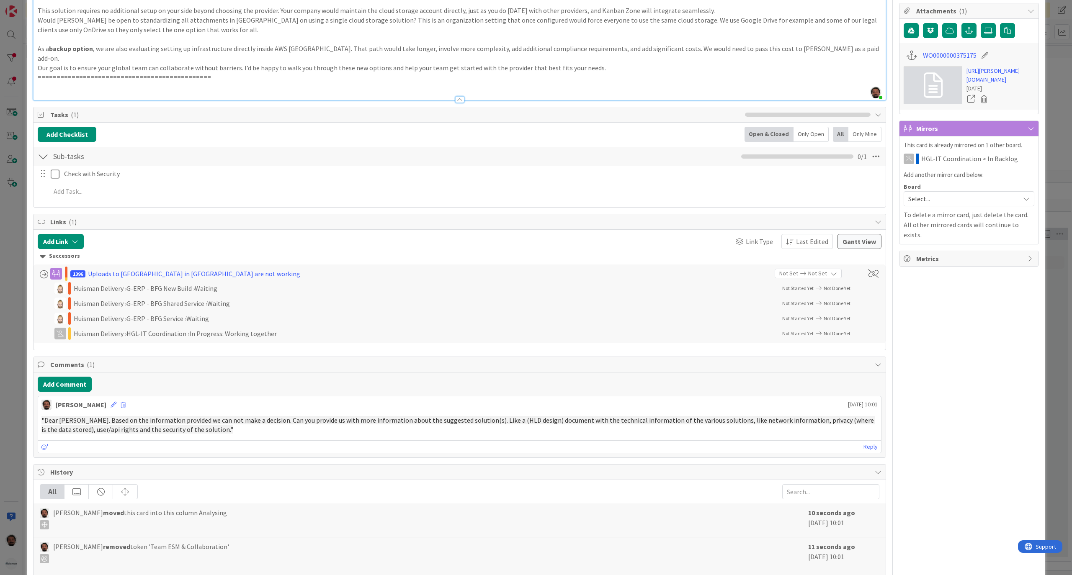
scroll to position [335, 0]
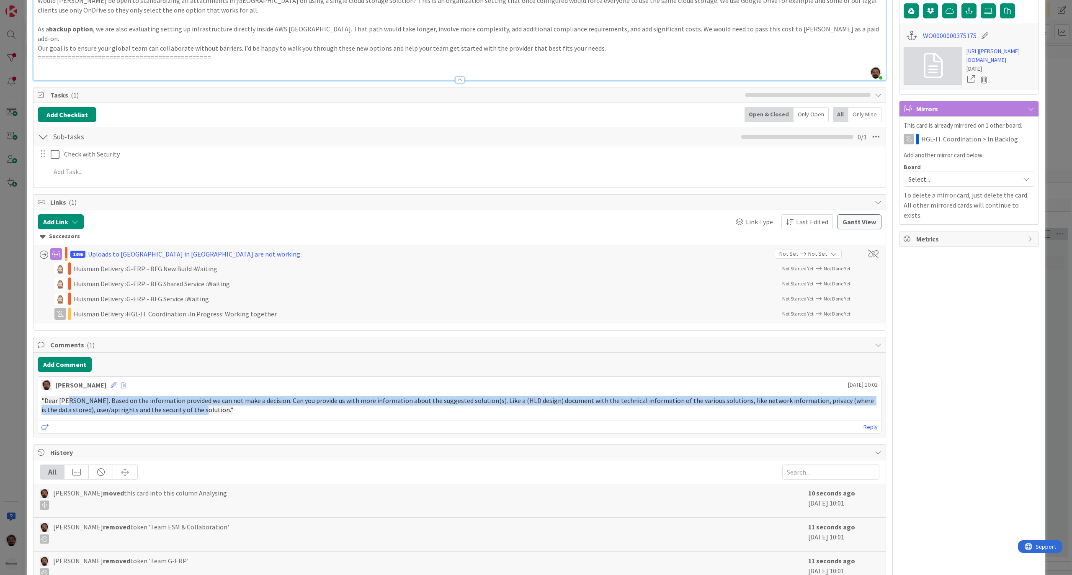
drag, startPoint x: 173, startPoint y: 404, endPoint x: 66, endPoint y: 393, distance: 107.7
click at [66, 396] on p ""Dear [PERSON_NAME]. Based on the information provided we can not make a decisi…" at bounding box center [459, 405] width 836 height 19
click at [93, 396] on span ""Dear [PERSON_NAME]. Based on the information provided we can not make a decisi…" at bounding box center [457, 405] width 833 height 18
drag, startPoint x: 185, startPoint y: 401, endPoint x: 57, endPoint y: 394, distance: 127.9
click at [57, 396] on p ""Dear [PERSON_NAME]. Based on the information provided we can not make a decisi…" at bounding box center [459, 405] width 836 height 19
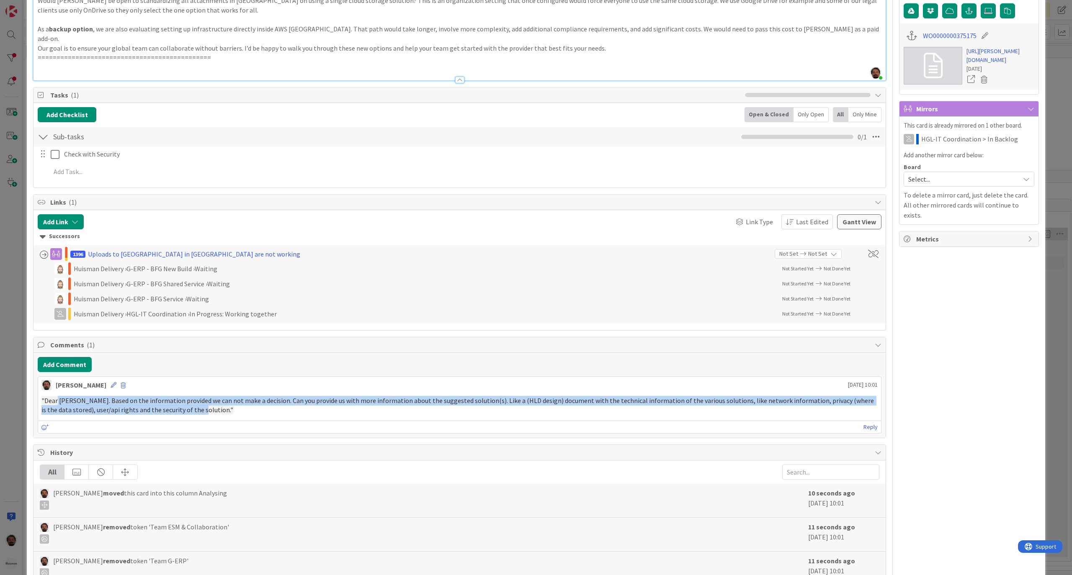
click at [268, 409] on div ""Dear [PERSON_NAME]. Based on the information provided we can not make a decisi…" at bounding box center [459, 406] width 843 height 26
